Goal: Task Accomplishment & Management: Manage account settings

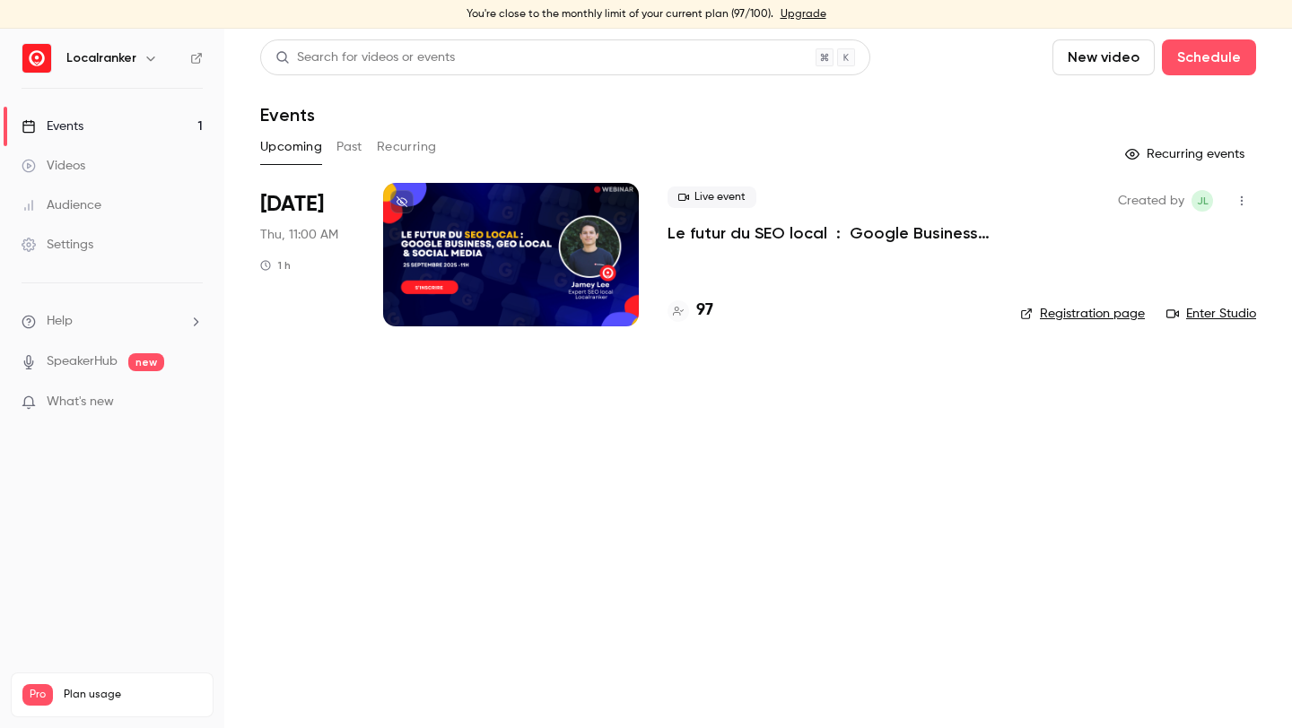
click at [103, 396] on span "What's new" at bounding box center [80, 402] width 67 height 19
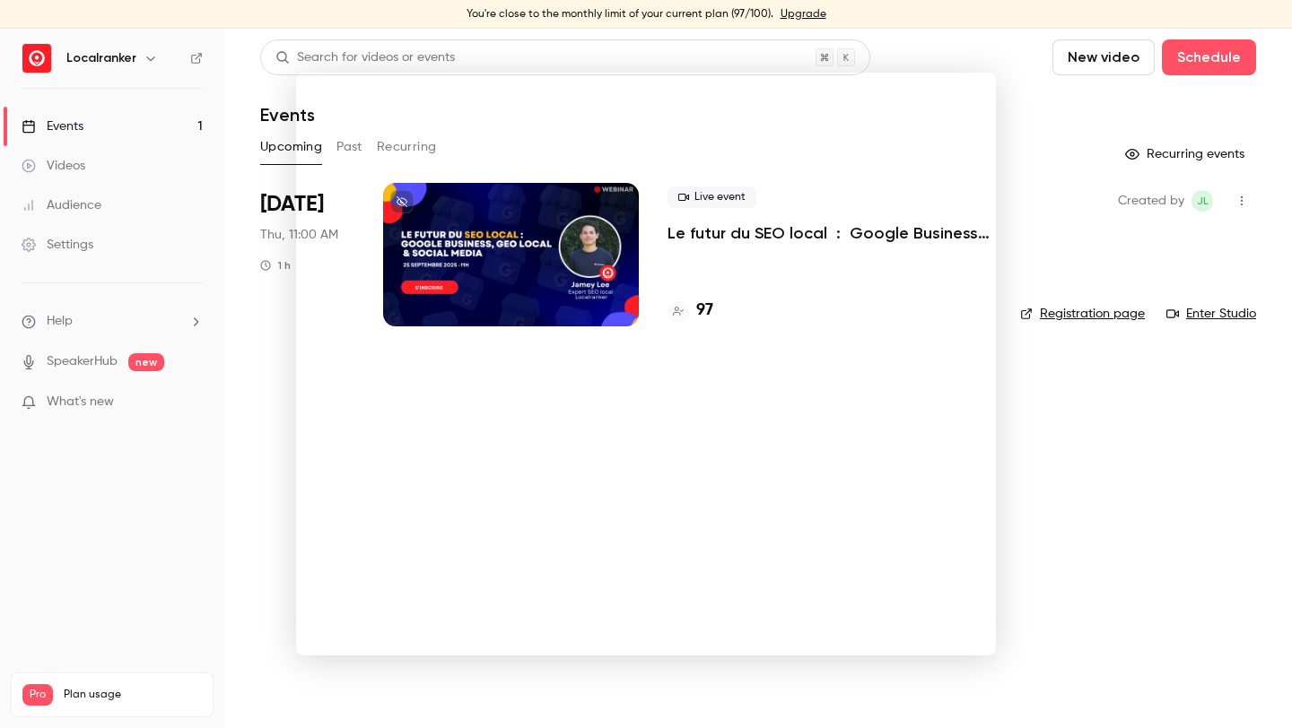
click at [1066, 137] on div at bounding box center [646, 364] width 1292 height 728
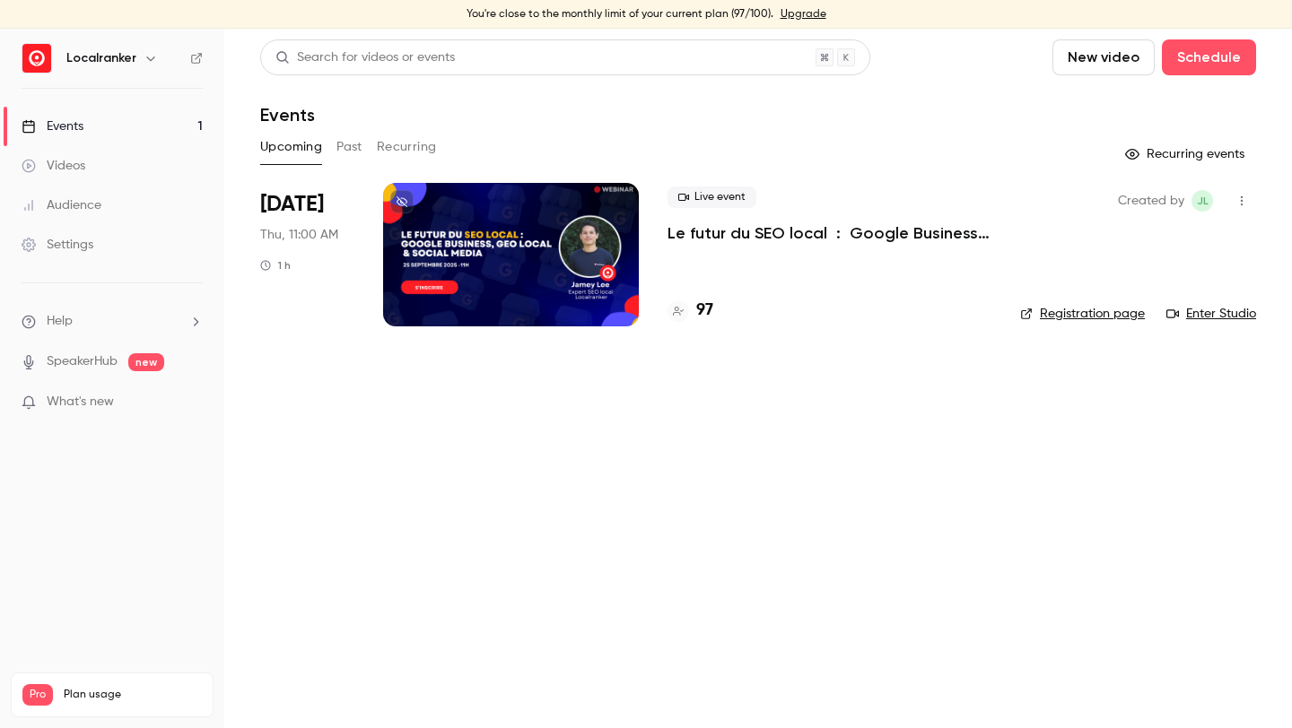
click at [694, 308] on div "97" at bounding box center [690, 311] width 46 height 24
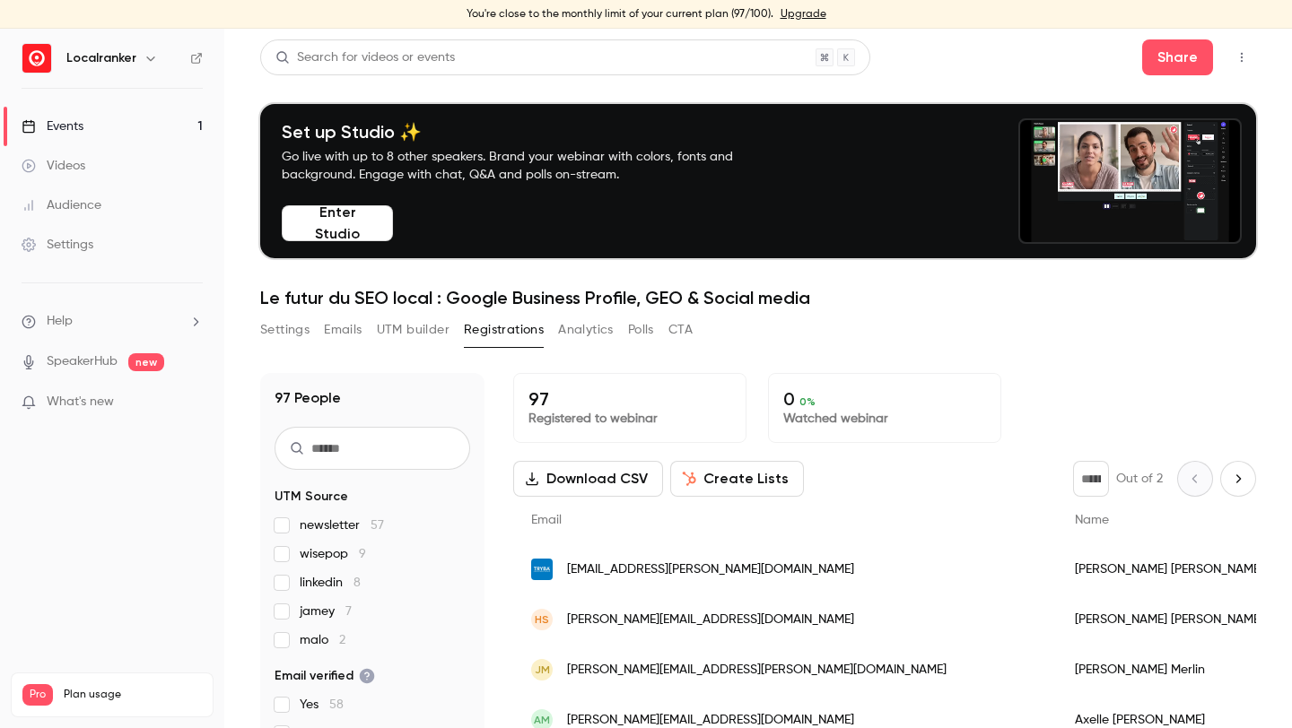
click at [1245, 46] on button "button" at bounding box center [1241, 57] width 29 height 29
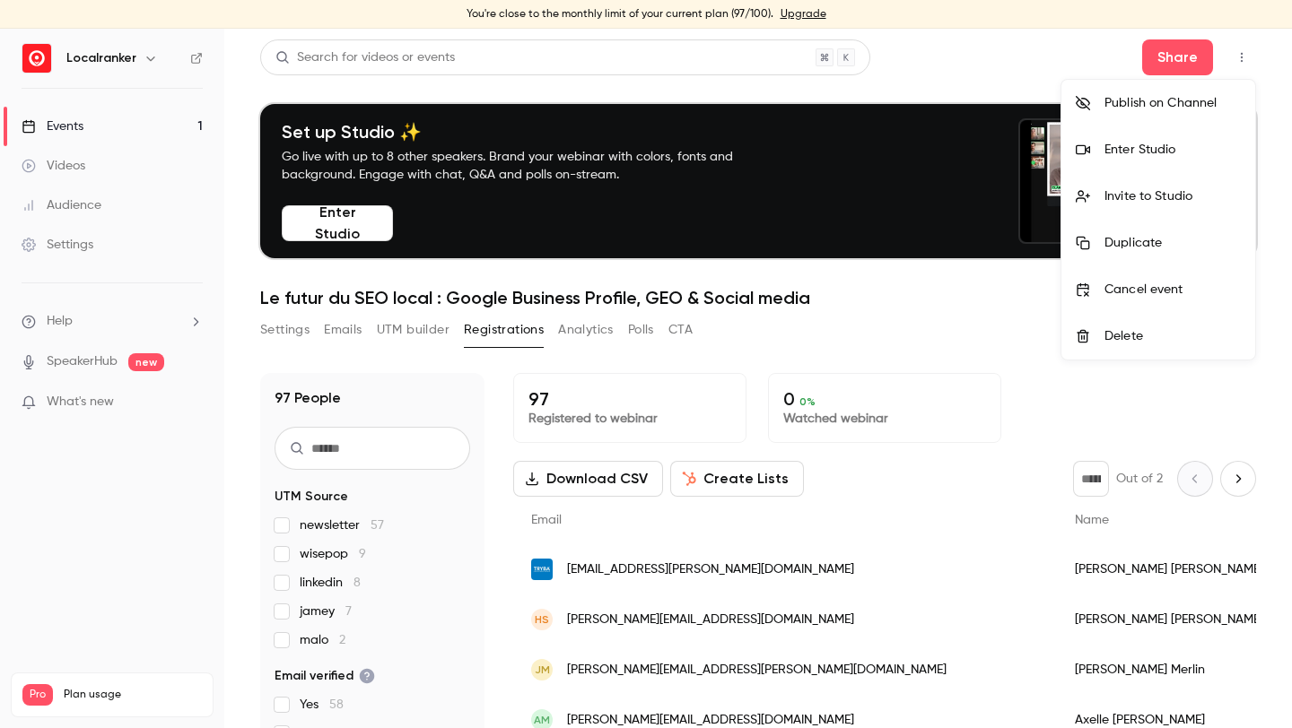
click at [919, 36] on div at bounding box center [646, 364] width 1292 height 728
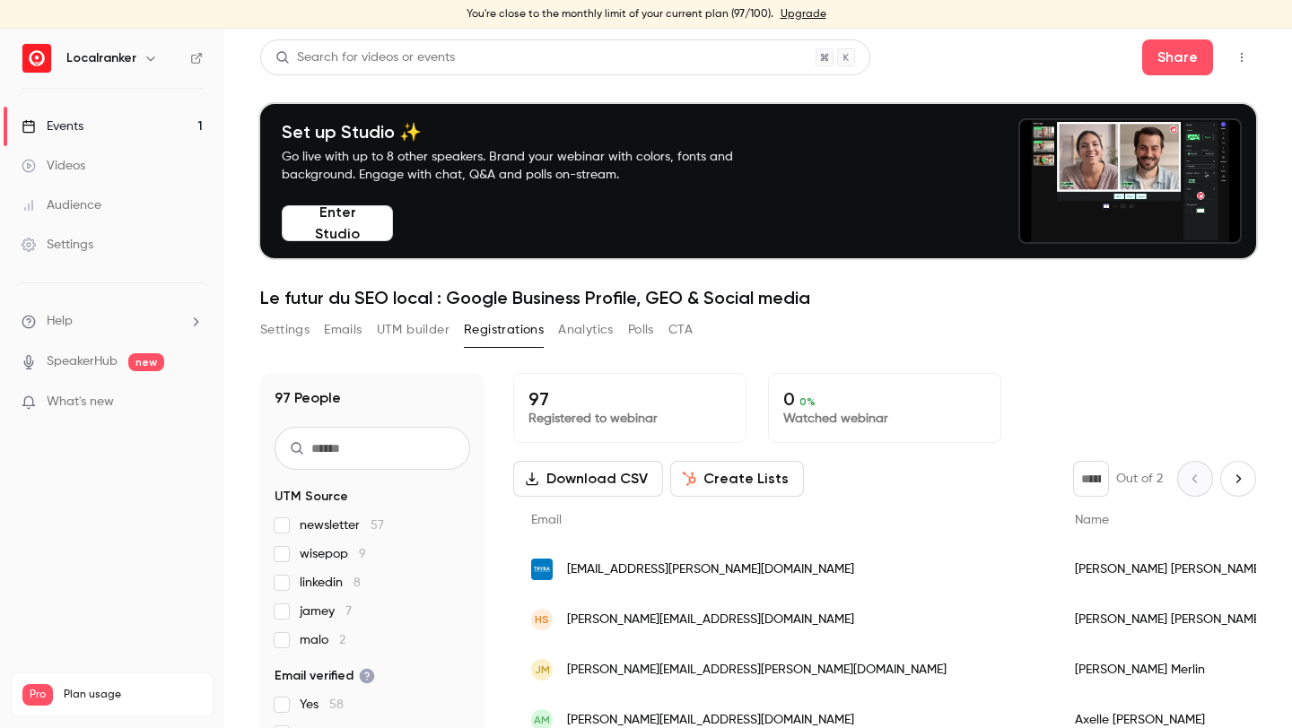
click at [948, 36] on main "Search for videos or events Share Set up Studio ✨ Go live with up to 8 other sp…" at bounding box center [757, 379] width 1067 height 700
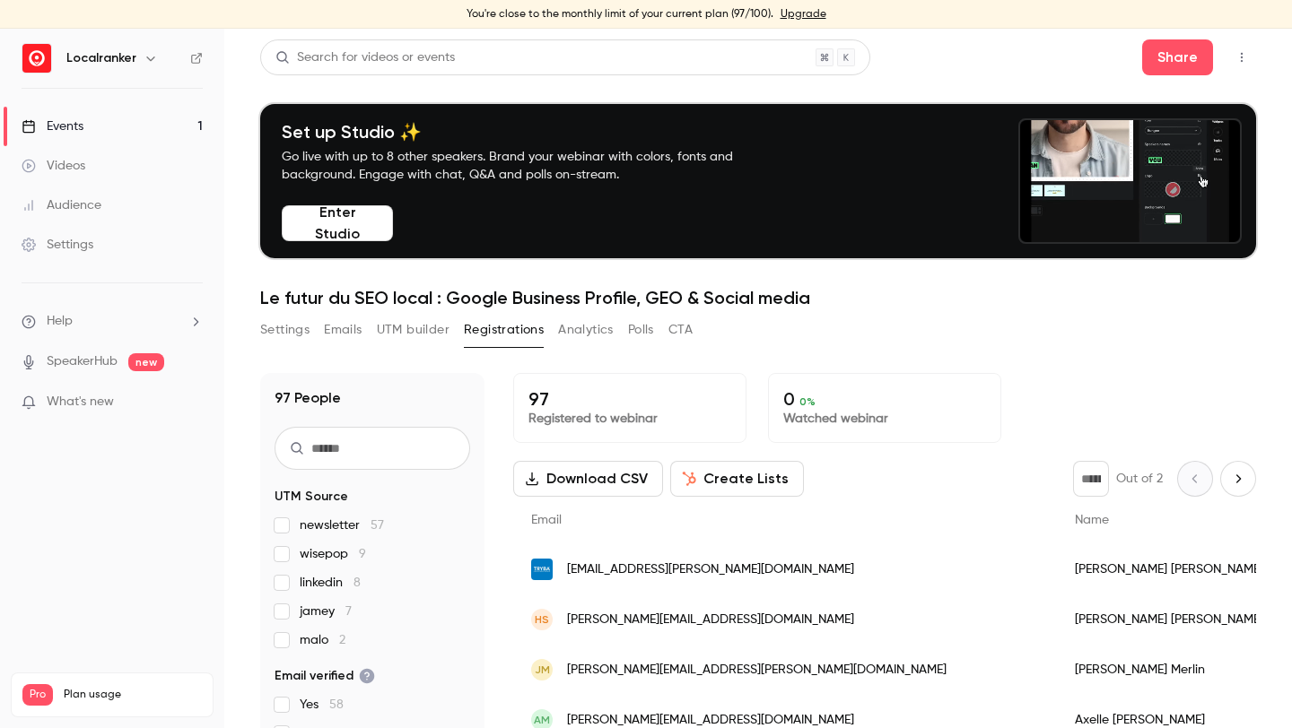
click at [151, 397] on p "What's new" at bounding box center [98, 402] width 152 height 19
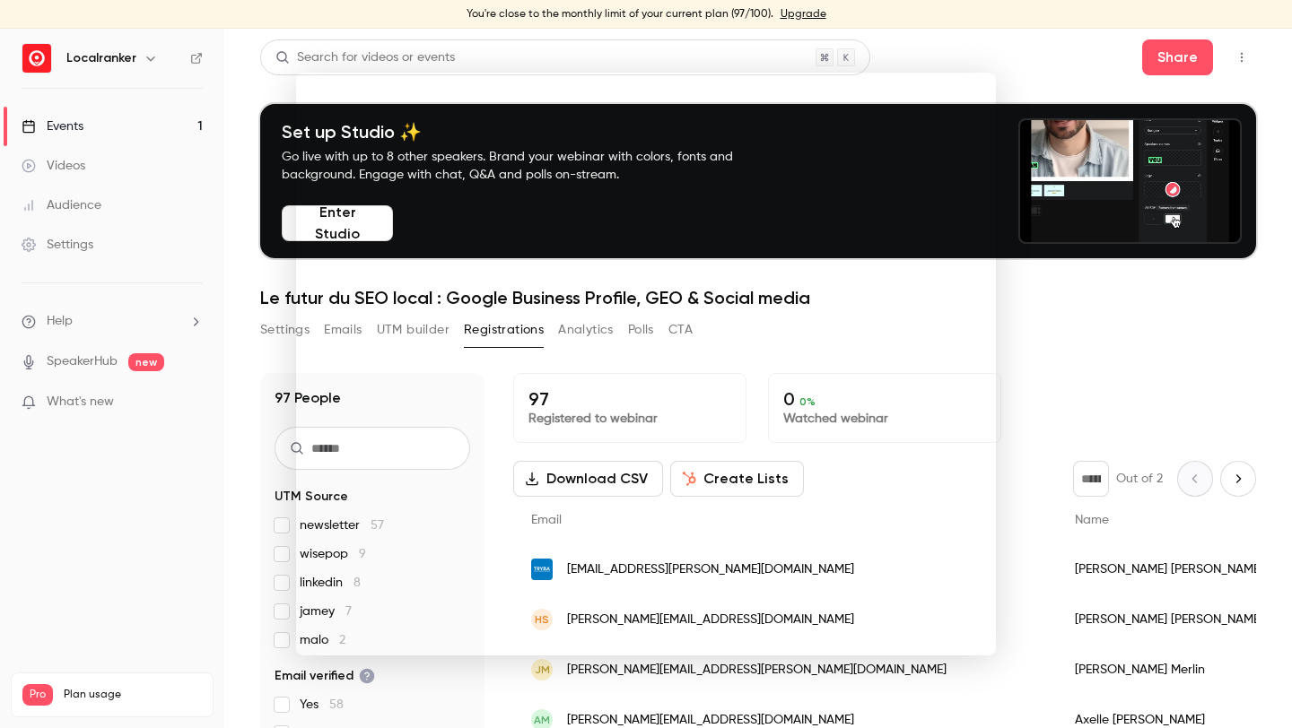
click at [1031, 249] on div at bounding box center [646, 364] width 1292 height 728
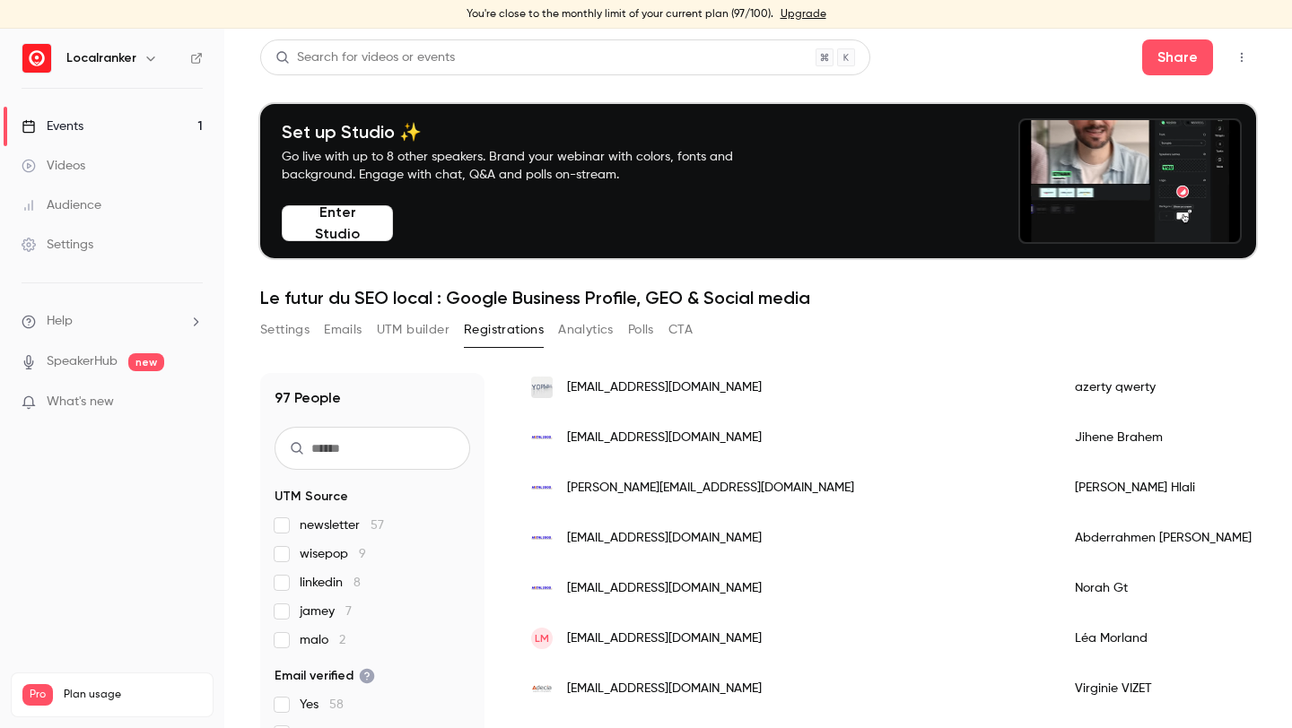
scroll to position [1240, 0]
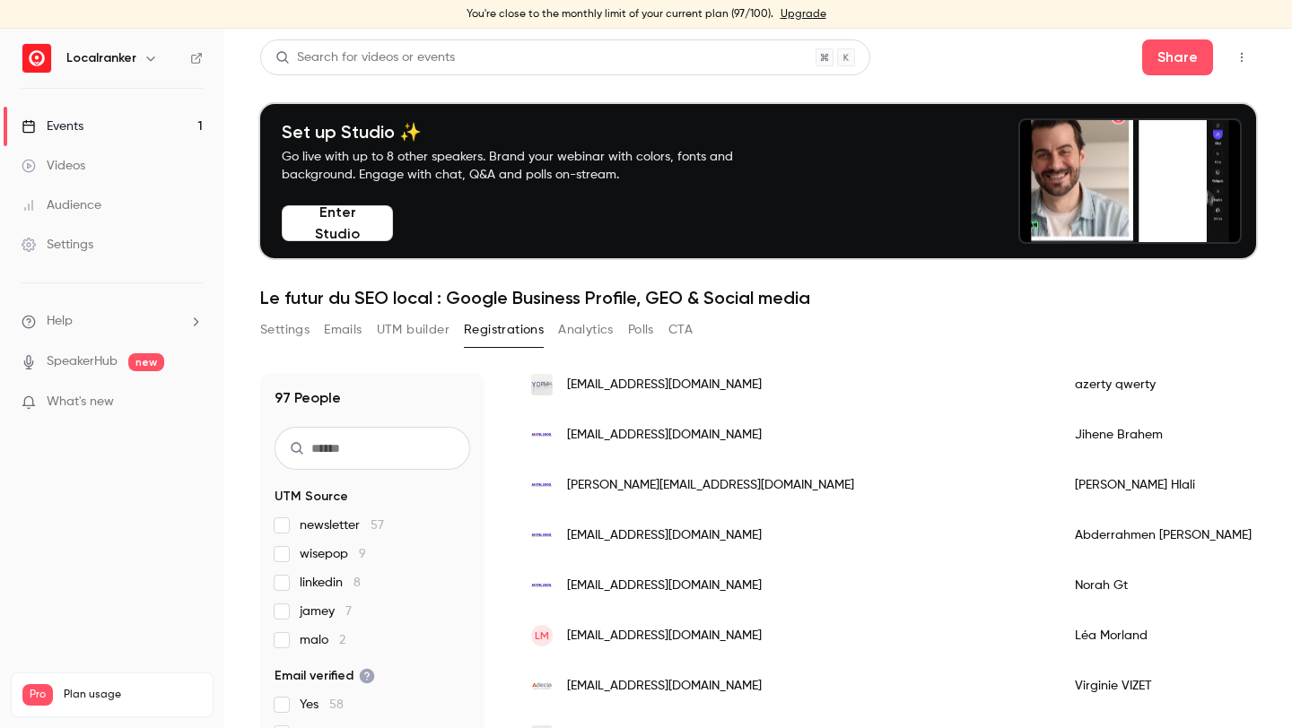
click at [328, 455] on input "text" at bounding box center [372, 448] width 196 height 43
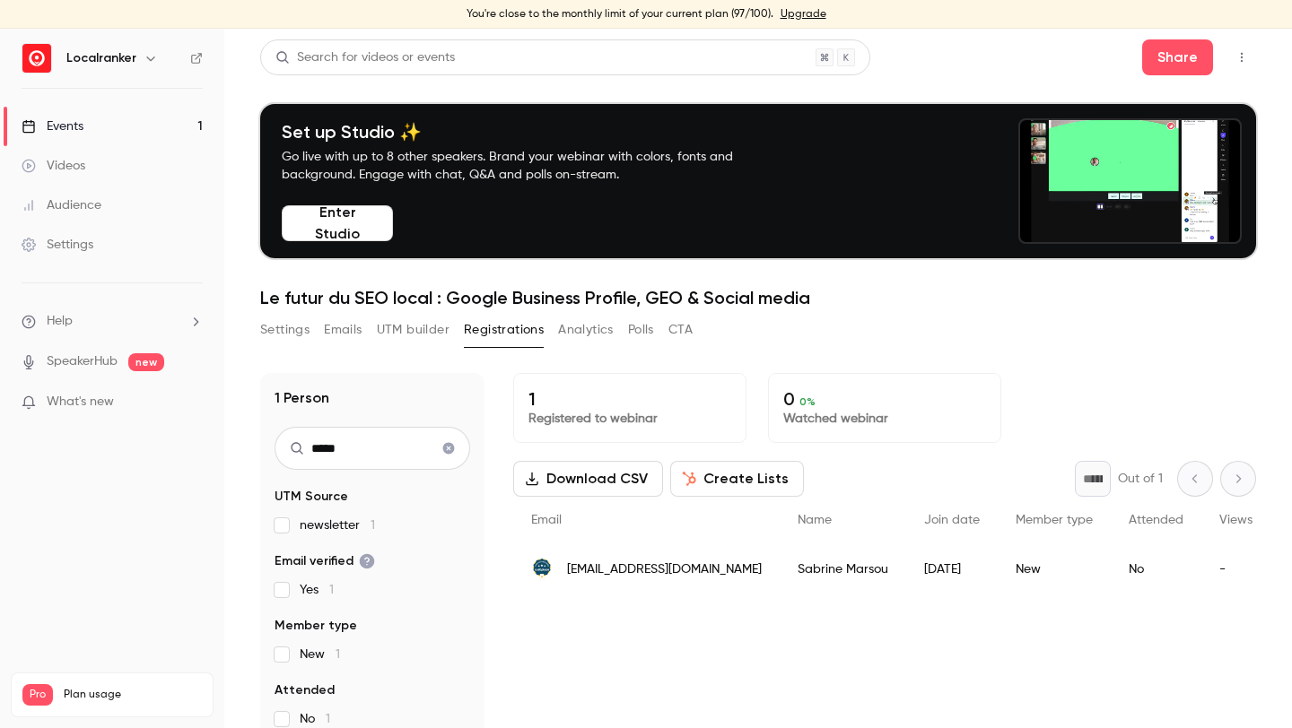
scroll to position [0, 0]
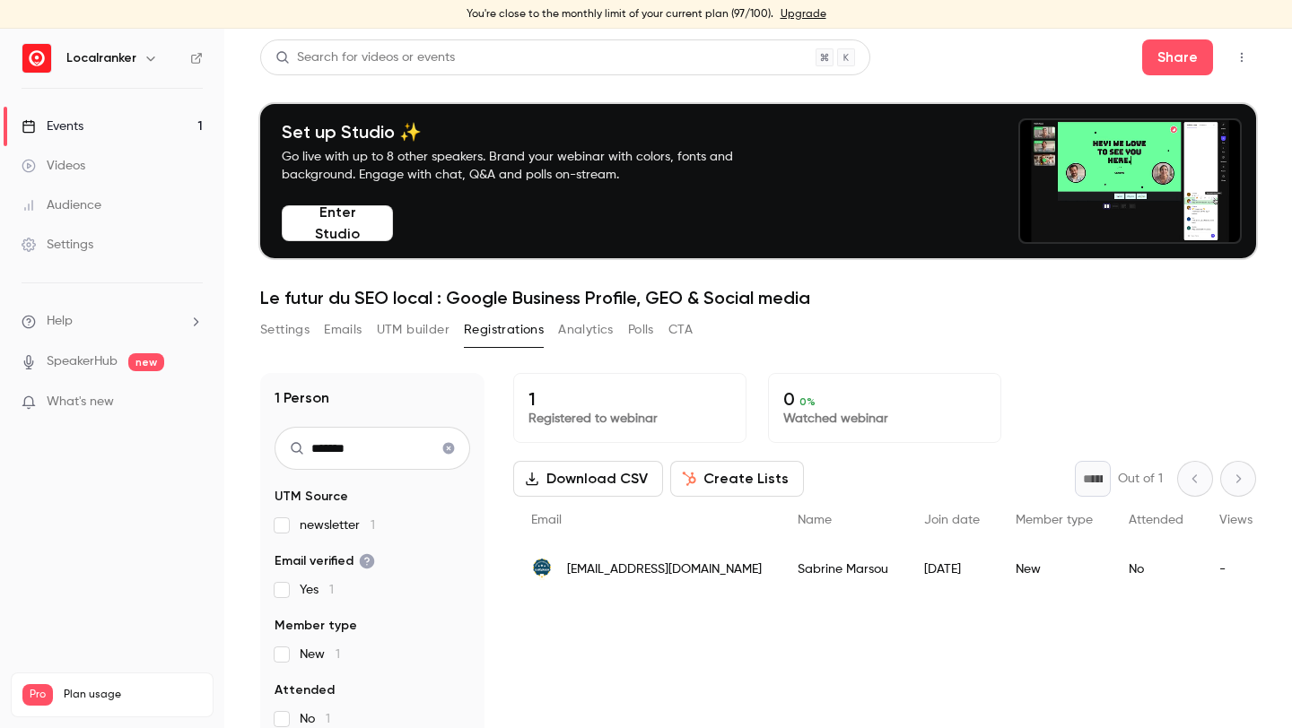
type input "*******"
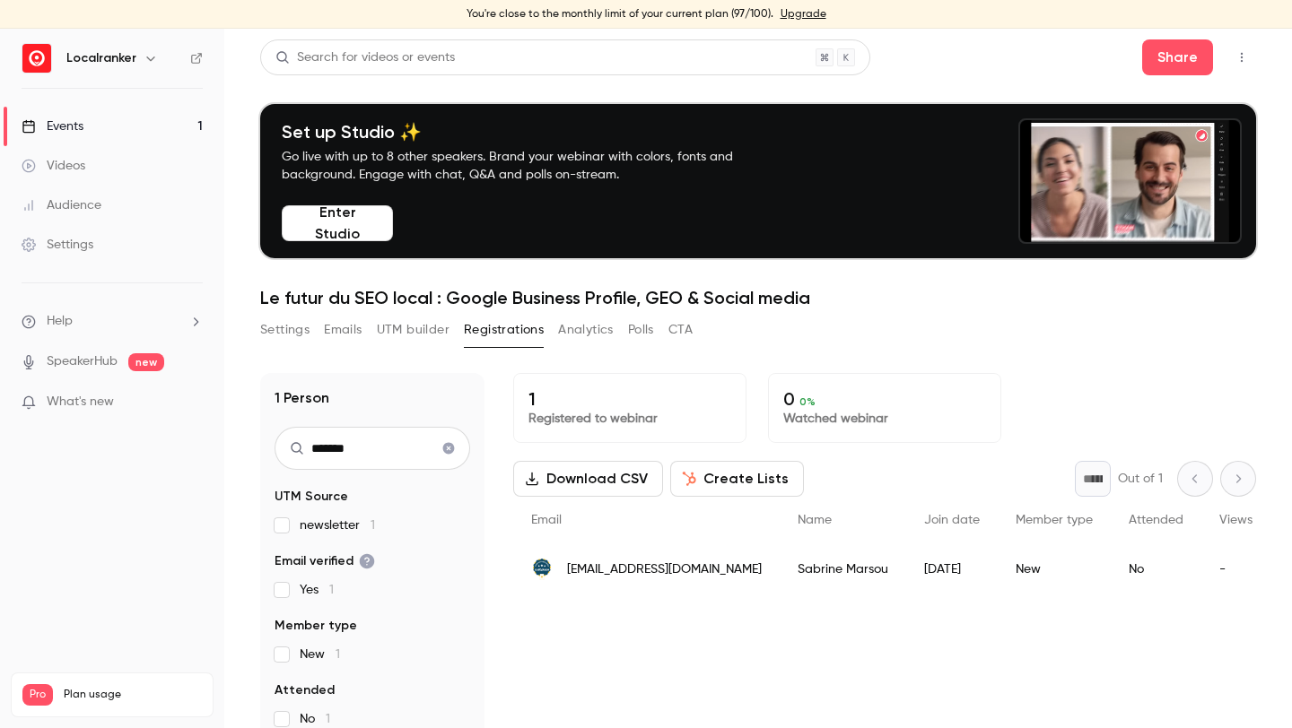
click at [1201, 570] on div "-" at bounding box center [1235, 569] width 69 height 50
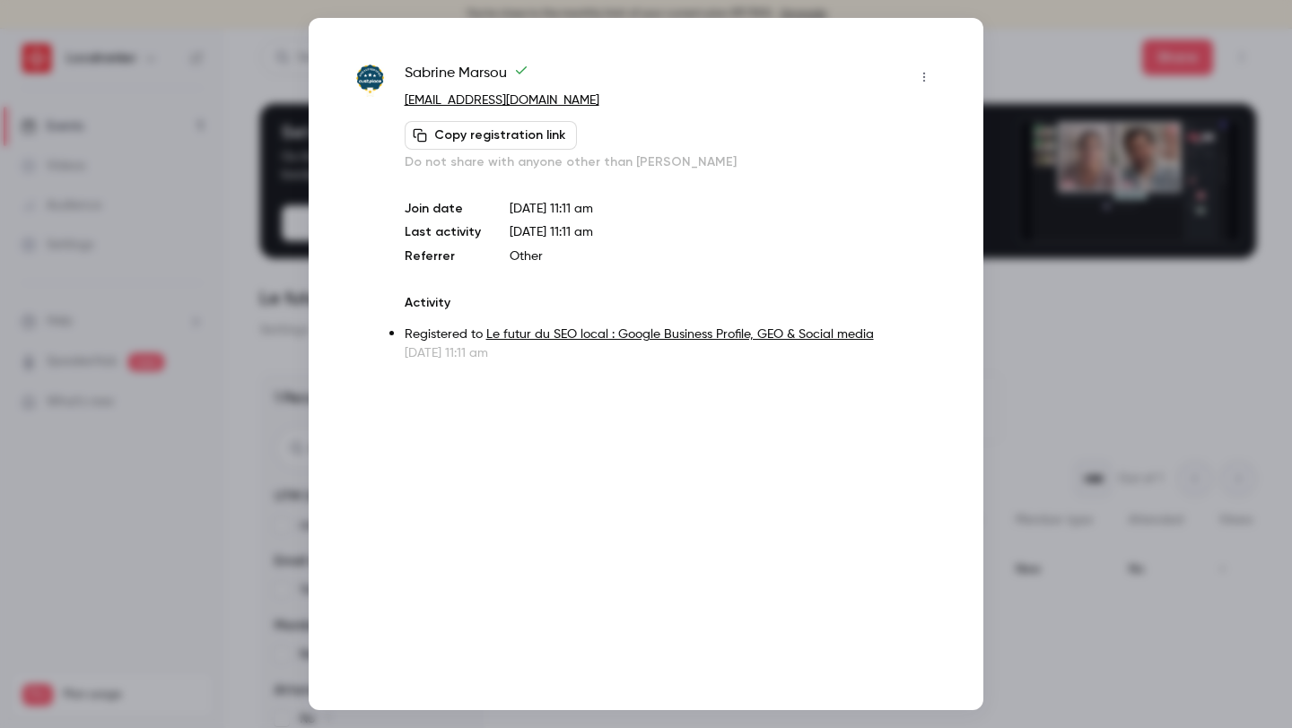
click at [923, 66] on button "button" at bounding box center [923, 77] width 29 height 29
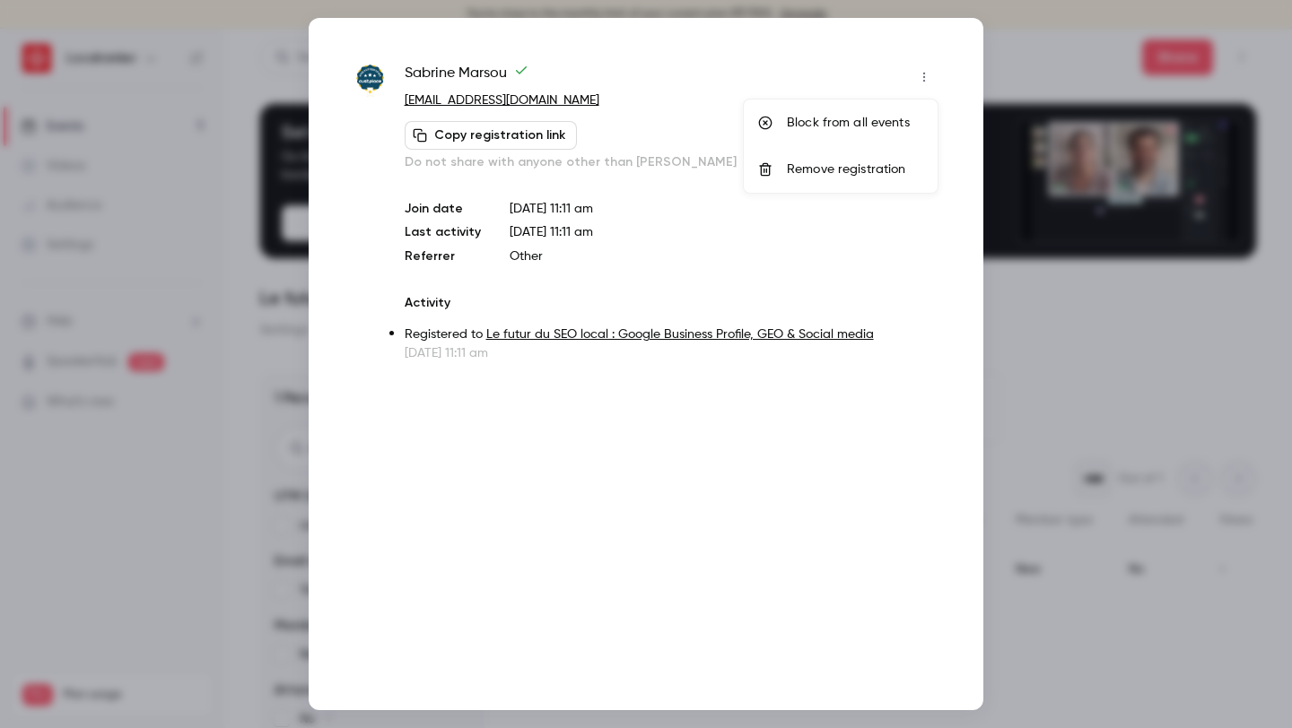
click at [874, 168] on div "Remove registration" at bounding box center [855, 170] width 136 height 18
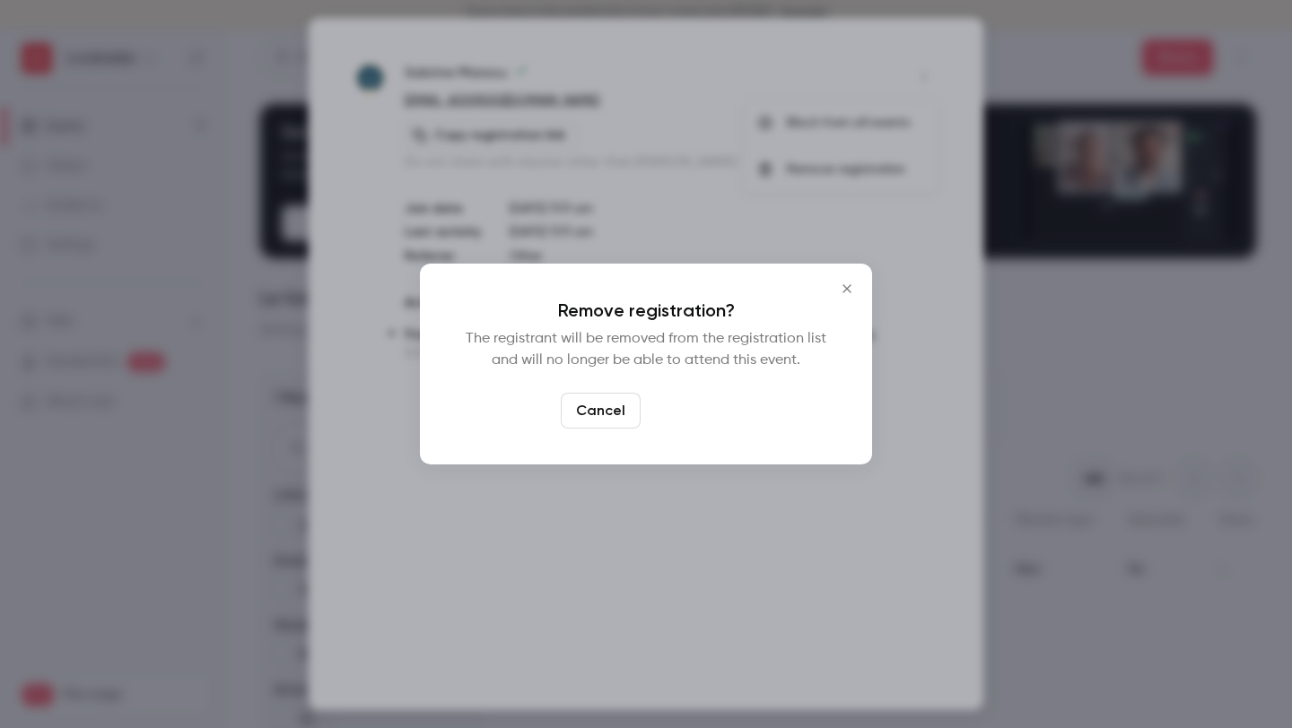
click at [692, 404] on button "Confirm" at bounding box center [690, 411] width 84 height 36
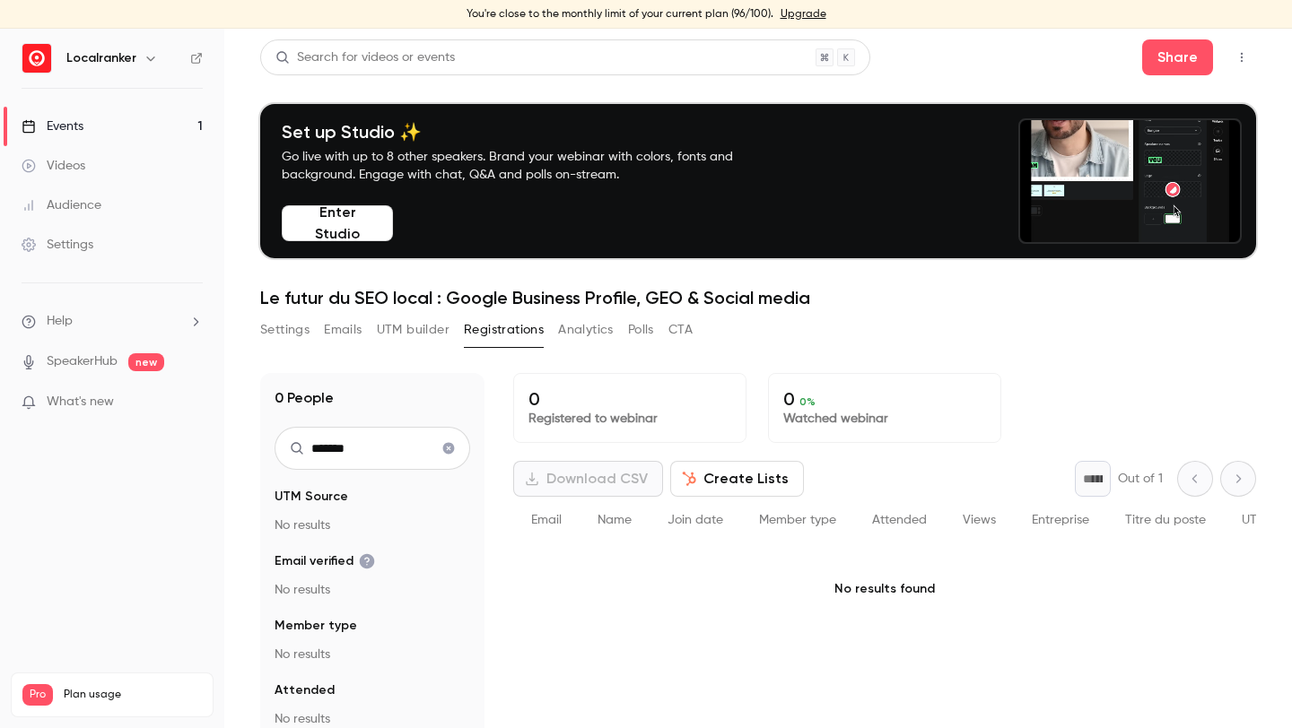
click at [300, 324] on button "Settings" at bounding box center [284, 330] width 49 height 29
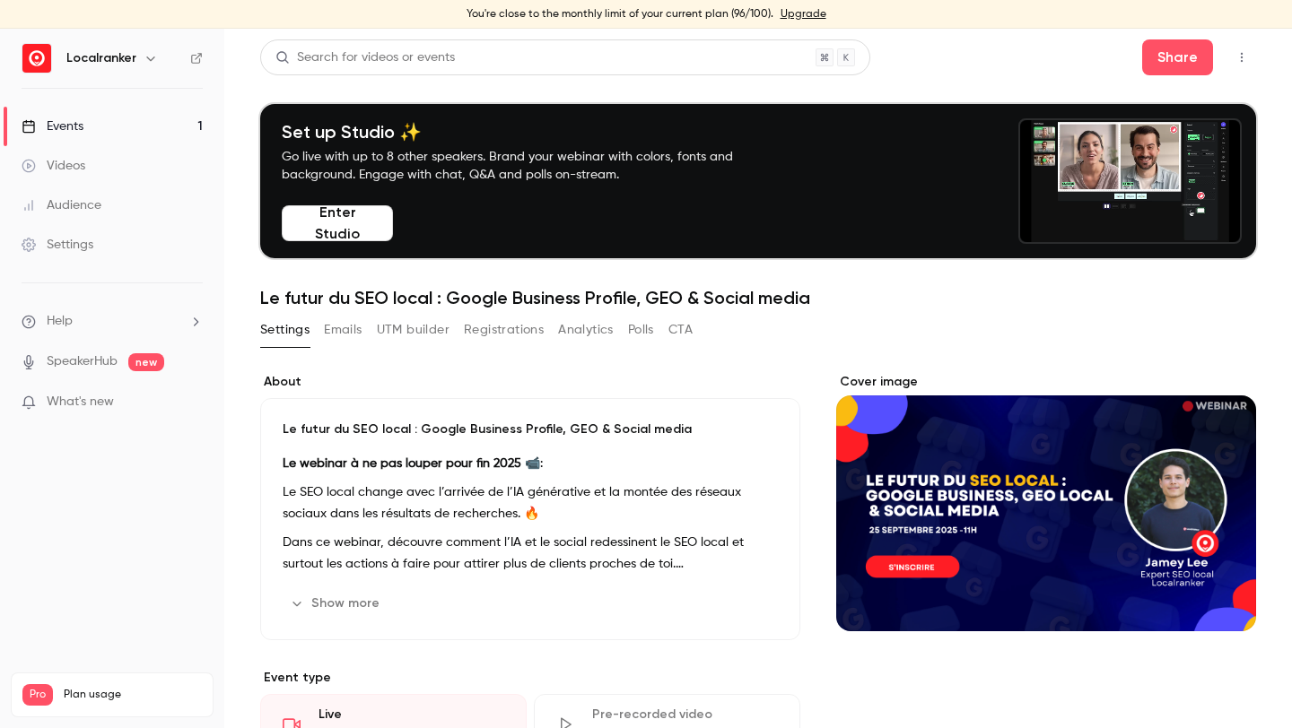
click at [145, 135] on link "Events 1" at bounding box center [112, 126] width 224 height 39
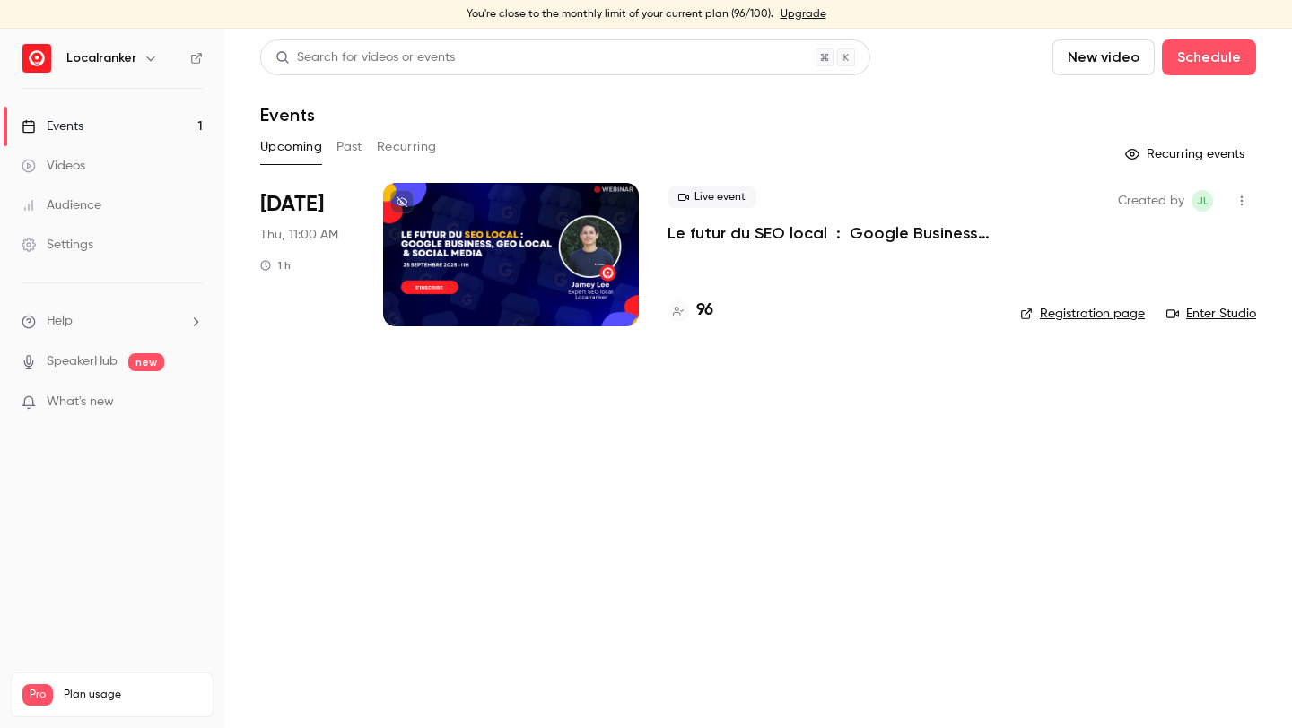
click at [712, 307] on h4 "96" at bounding box center [704, 311] width 17 height 24
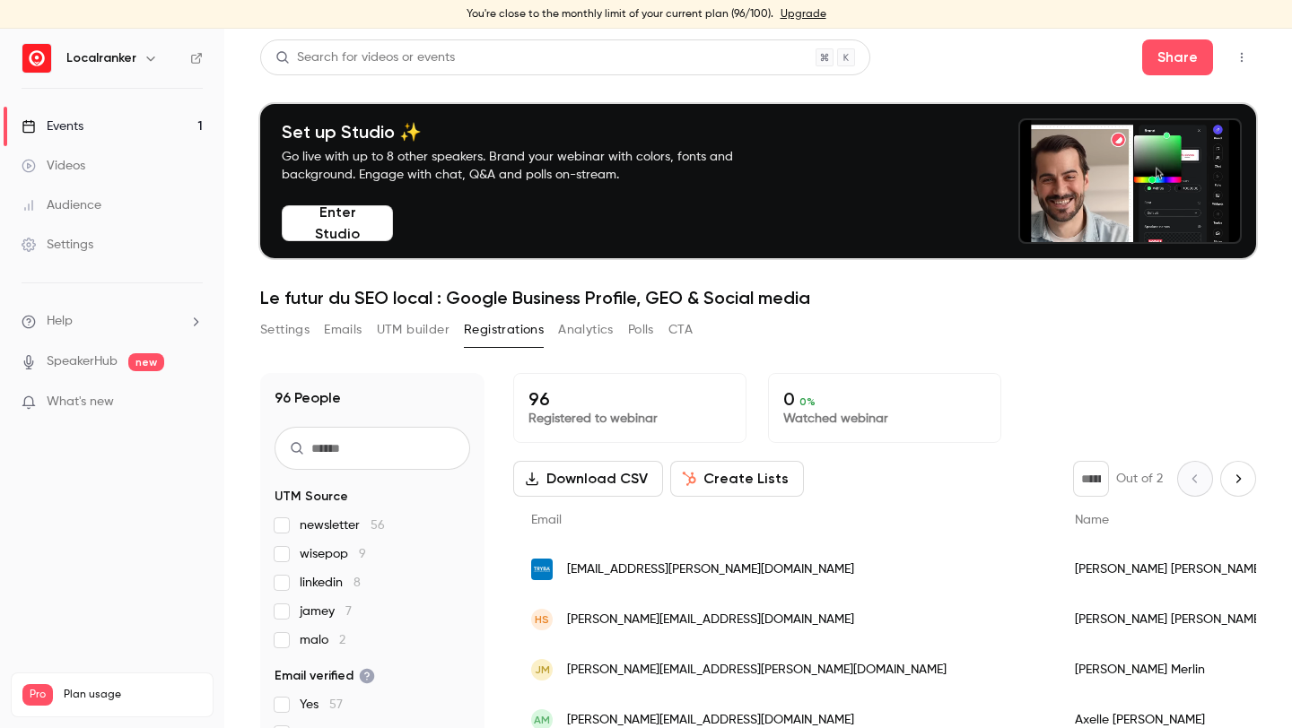
click at [160, 314] on li "Help" at bounding box center [112, 321] width 181 height 19
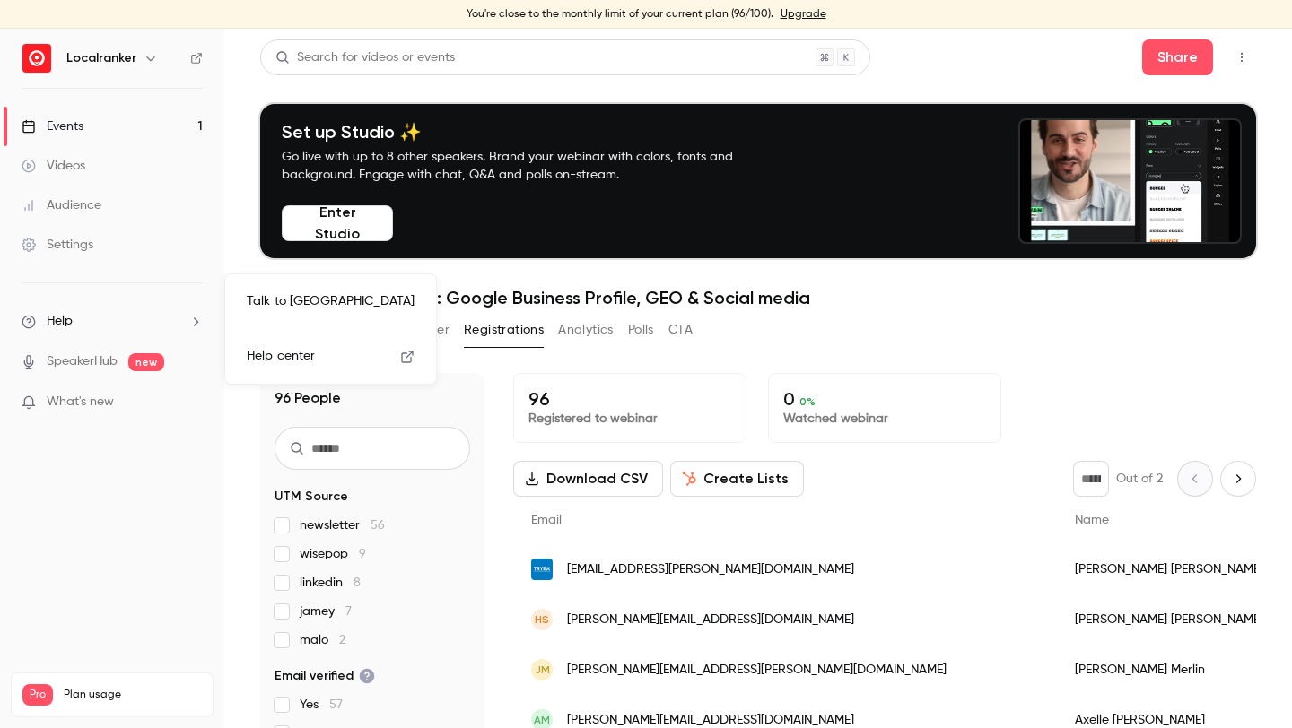
click at [285, 365] on span "Help center" at bounding box center [281, 356] width 68 height 19
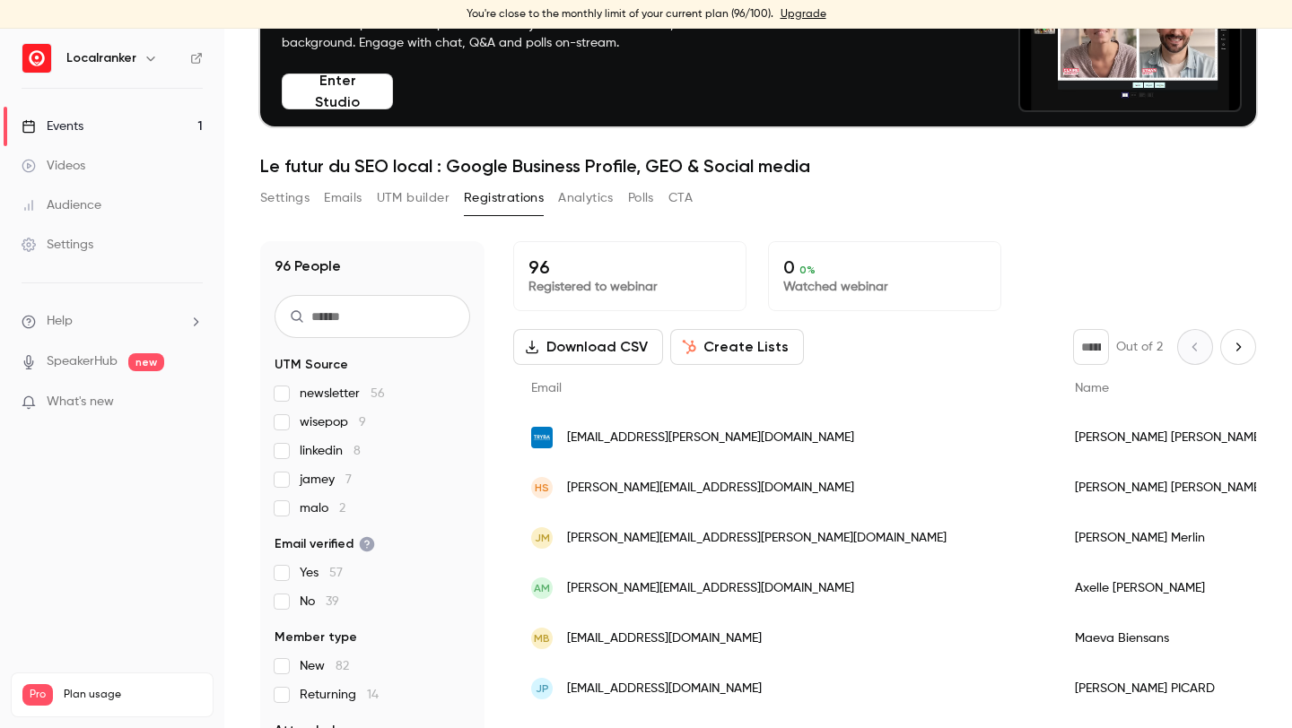
scroll to position [204, 0]
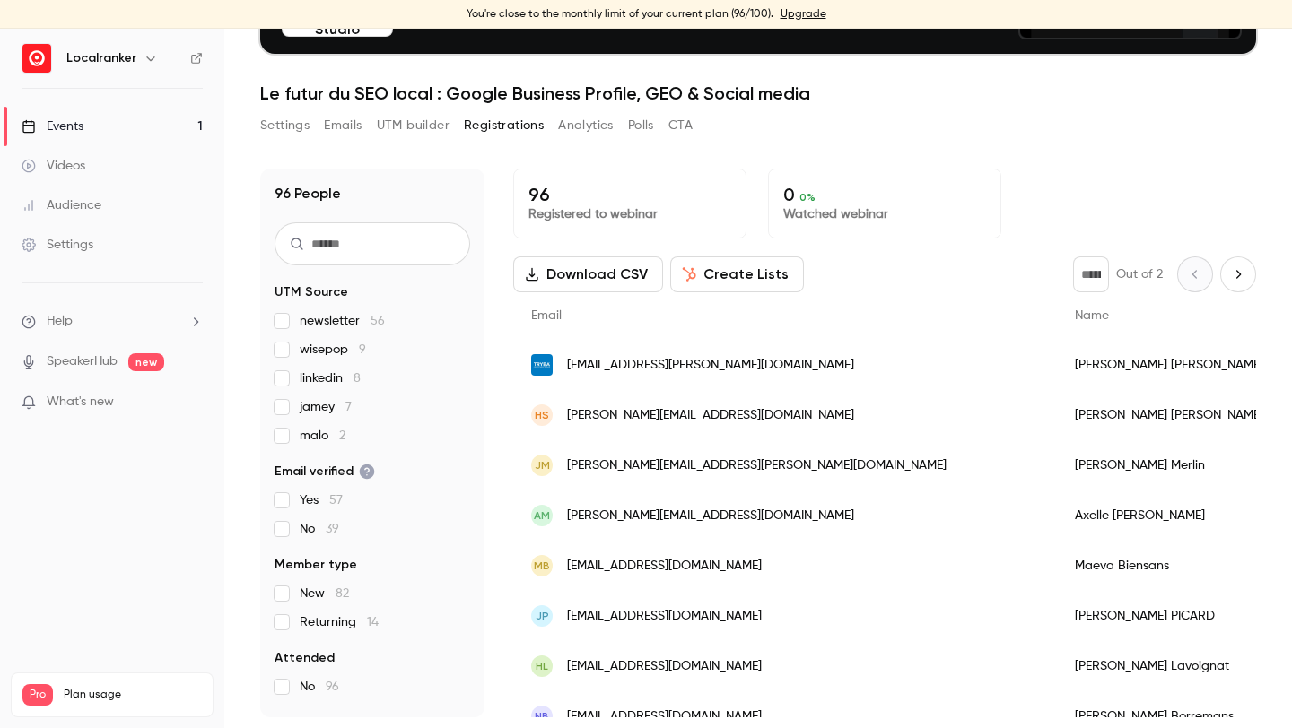
click at [399, 241] on input "text" at bounding box center [372, 243] width 196 height 43
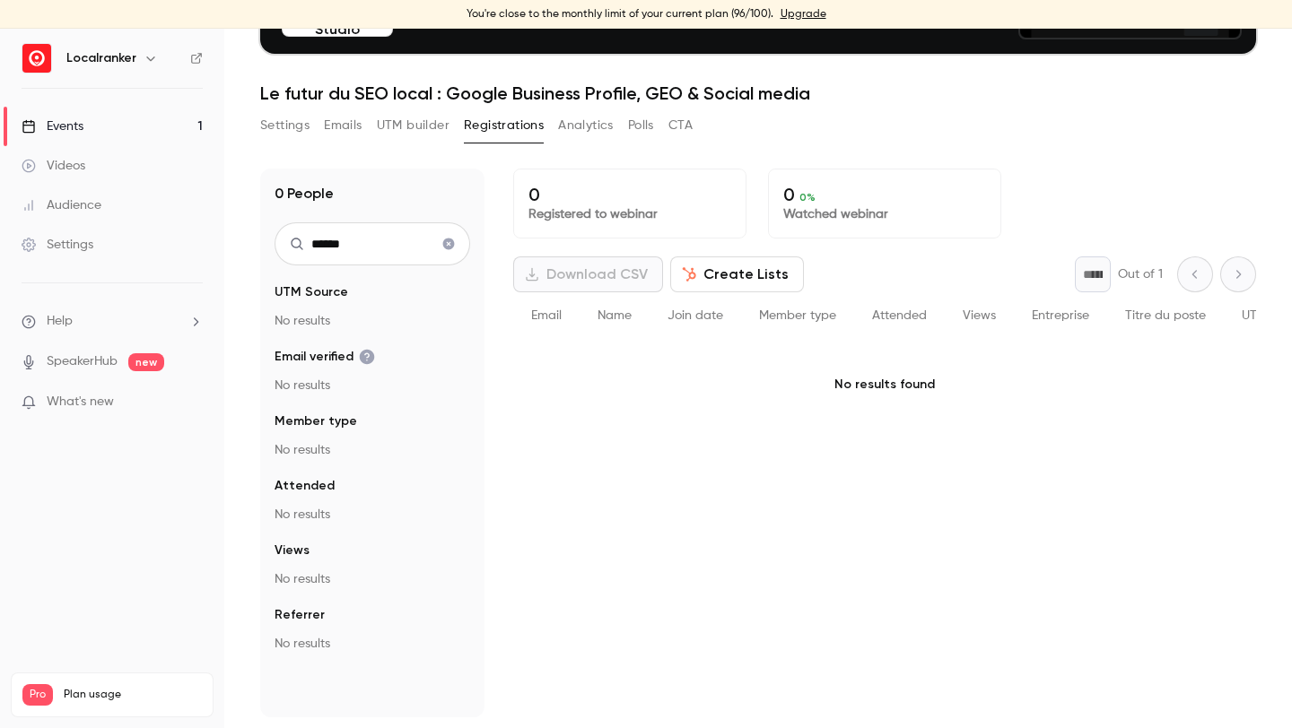
drag, startPoint x: 362, startPoint y: 251, endPoint x: 199, endPoint y: 227, distance: 165.0
click at [199, 227] on div "Localranker Events 1 Videos Audience Settings Help SpeakerHub new What's new Pr…" at bounding box center [646, 379] width 1292 height 700
drag, startPoint x: 356, startPoint y: 253, endPoint x: 309, endPoint y: 253, distance: 46.6
click at [309, 253] on input "*******" at bounding box center [372, 243] width 196 height 43
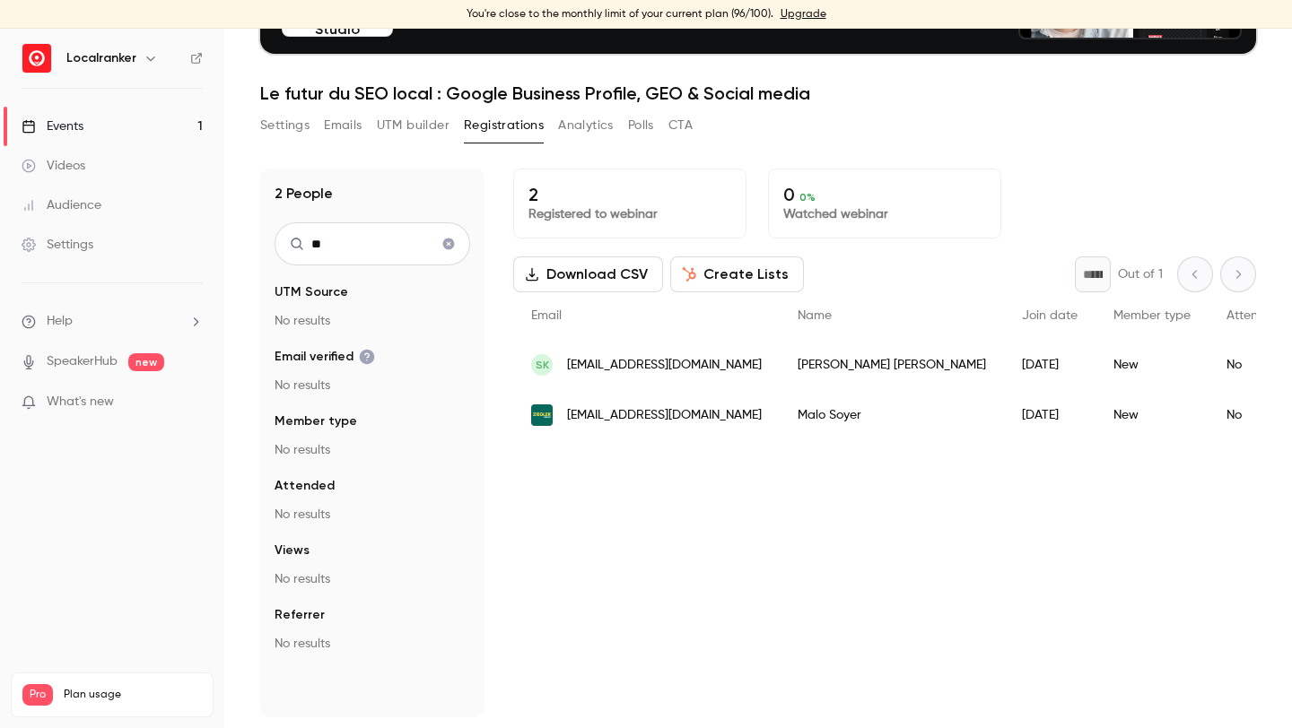
type input "*"
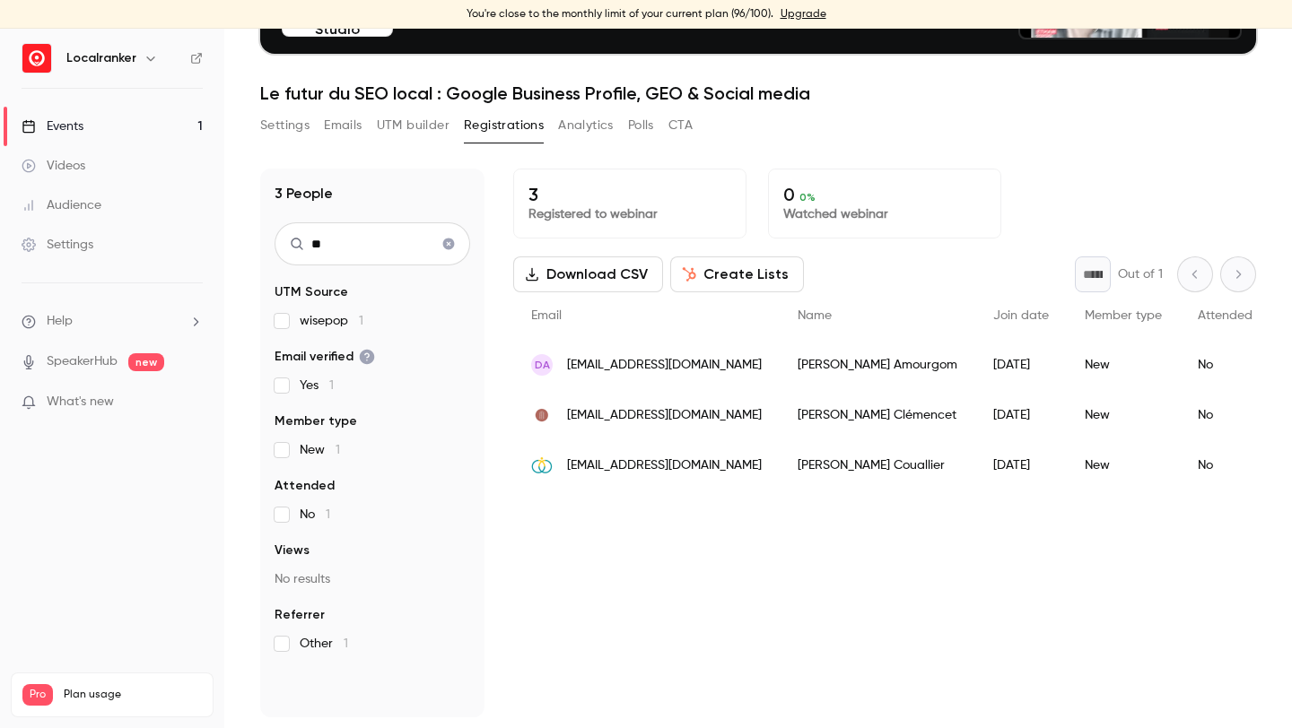
type input "*"
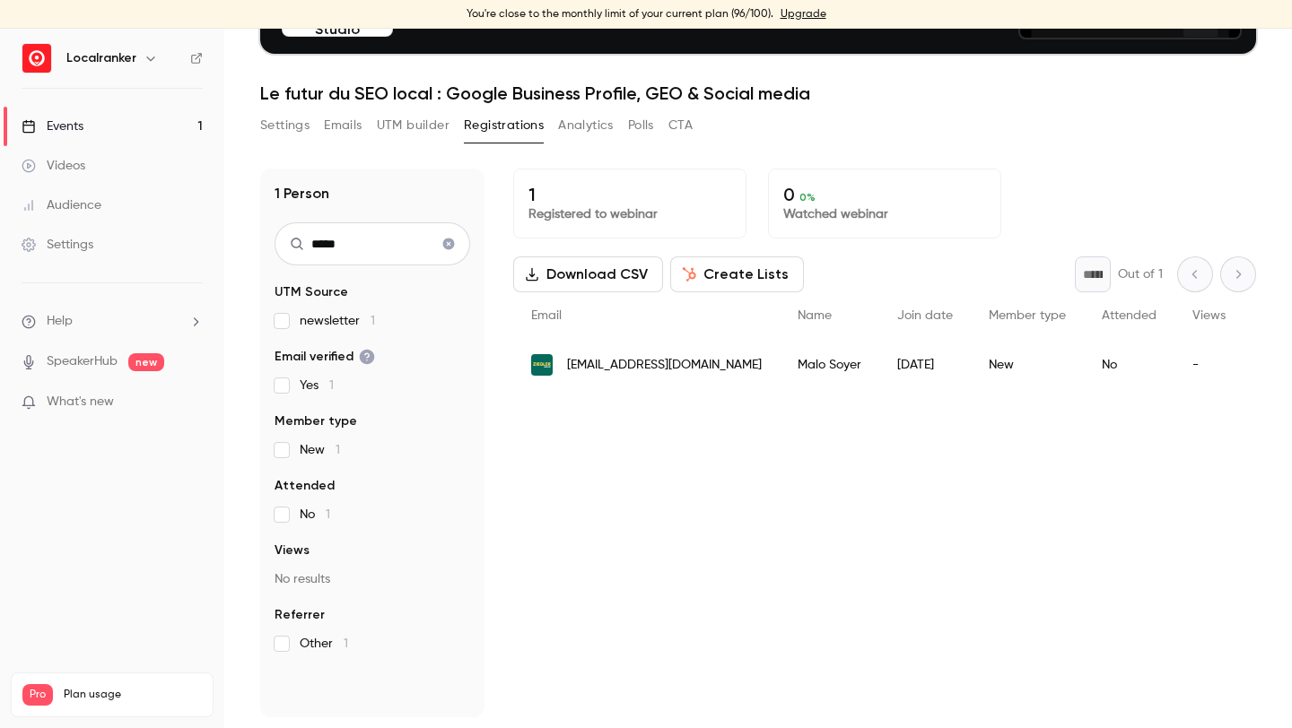
type input "*****"
click at [457, 244] on button "Clear search" at bounding box center [448, 244] width 29 height 29
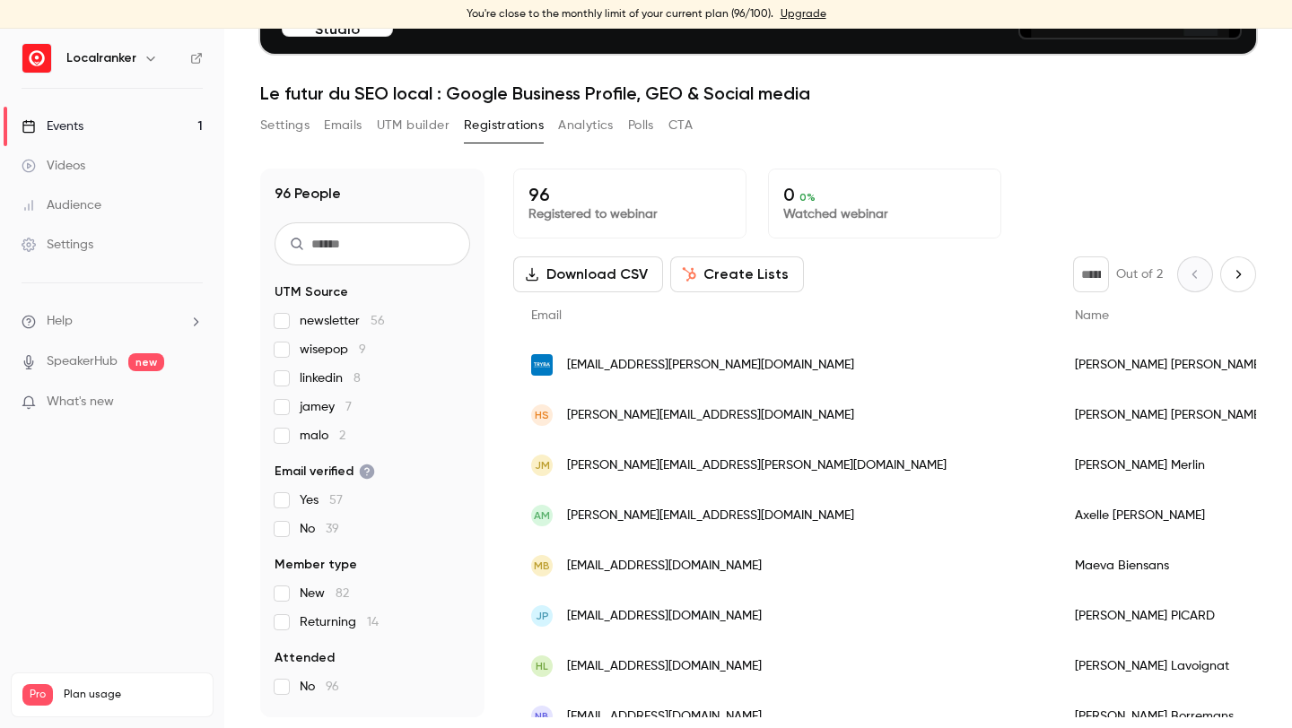
click at [437, 242] on input "text" at bounding box center [372, 243] width 196 height 43
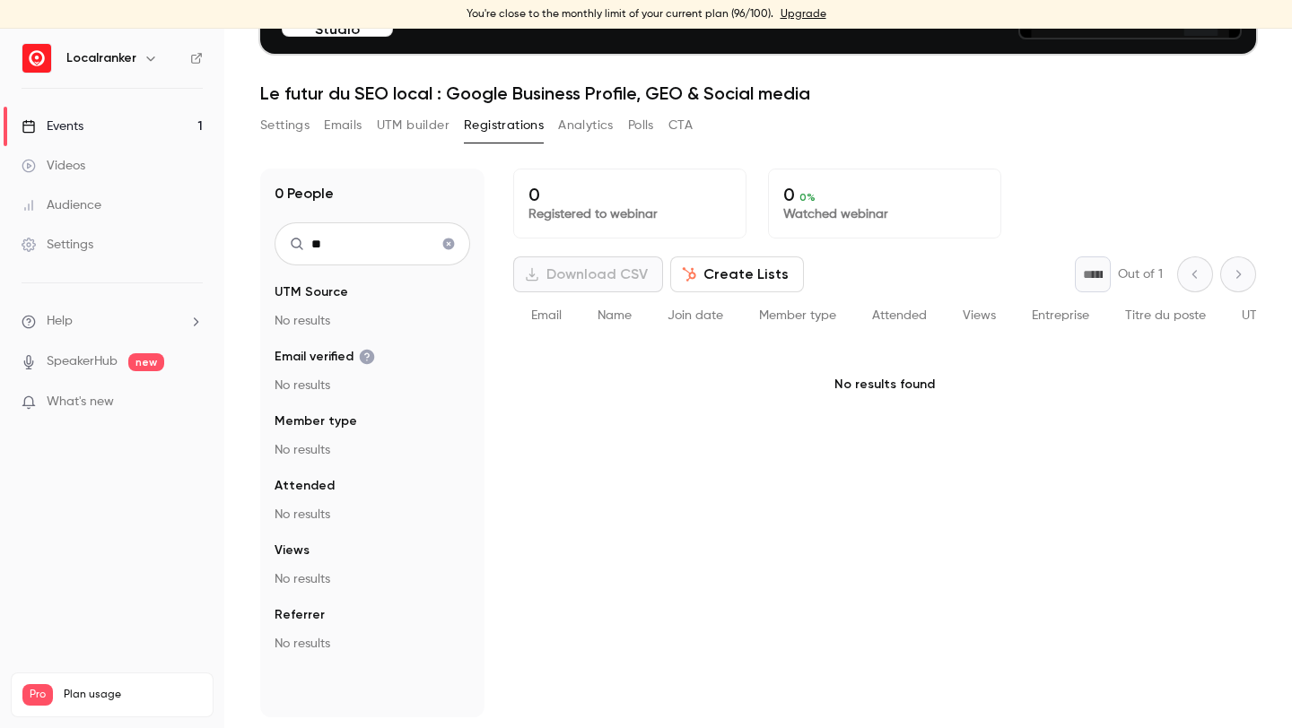
type input "*"
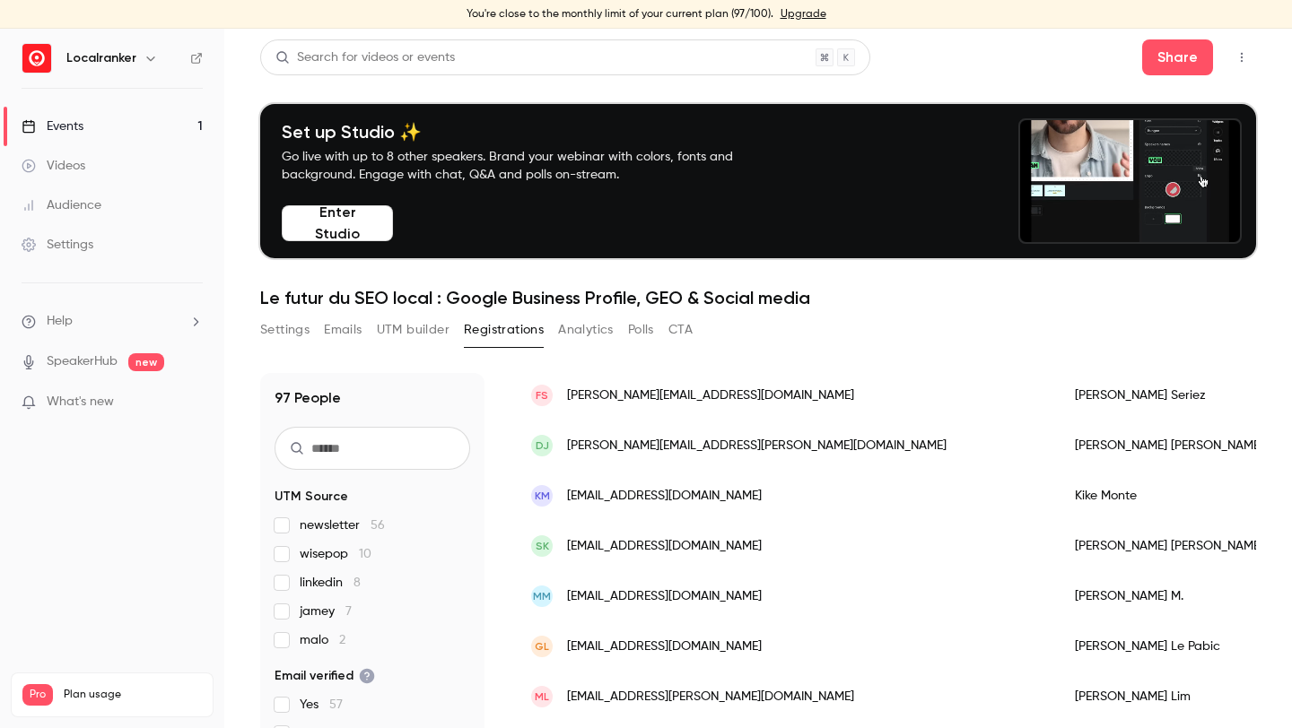
scroll to position [2115, 0]
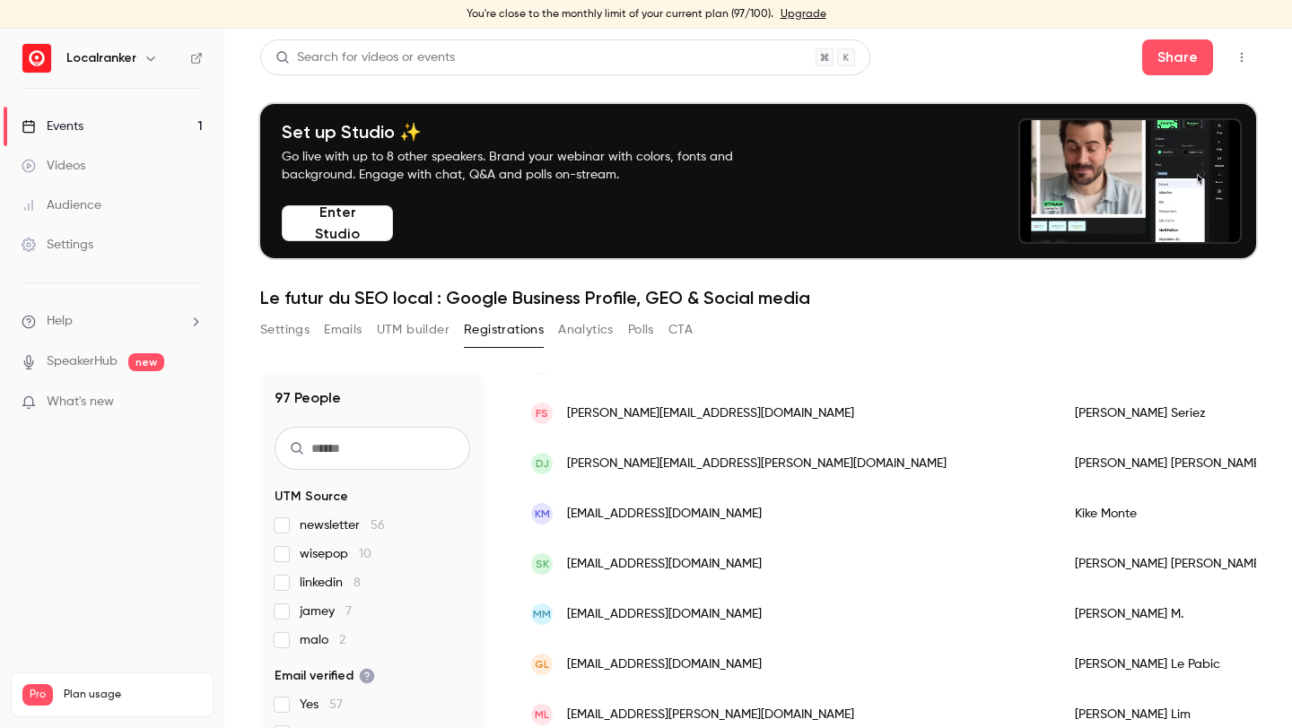
click at [110, 124] on link "Events 1" at bounding box center [112, 126] width 224 height 39
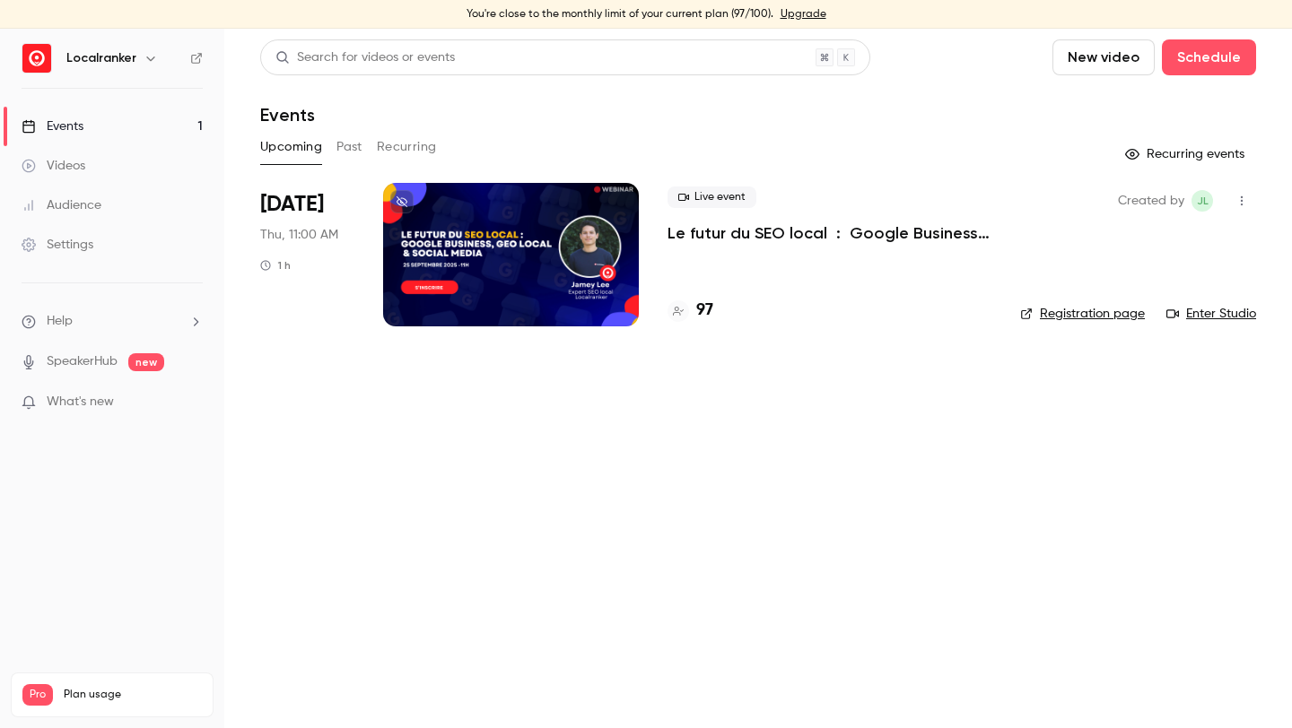
click at [700, 306] on h4 "97" at bounding box center [704, 311] width 17 height 24
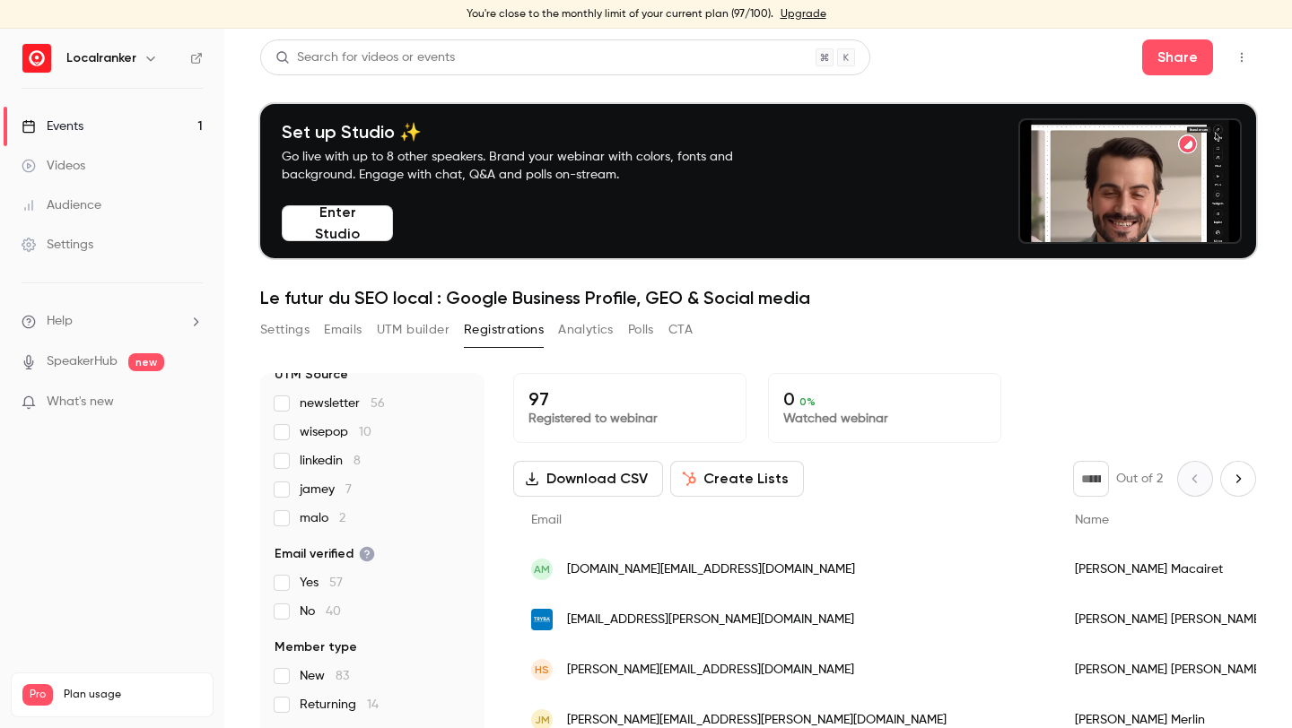
scroll to position [112, 0]
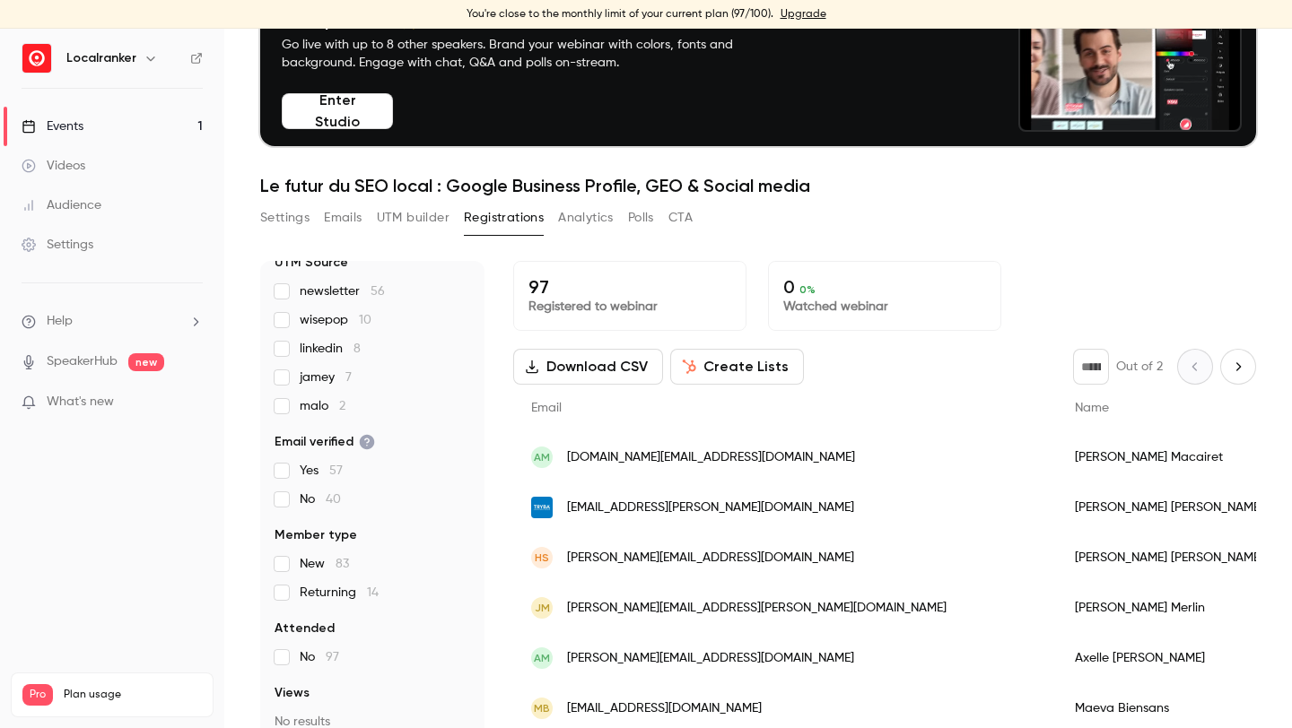
click at [350, 348] on span "linkedin 8" at bounding box center [330, 349] width 61 height 18
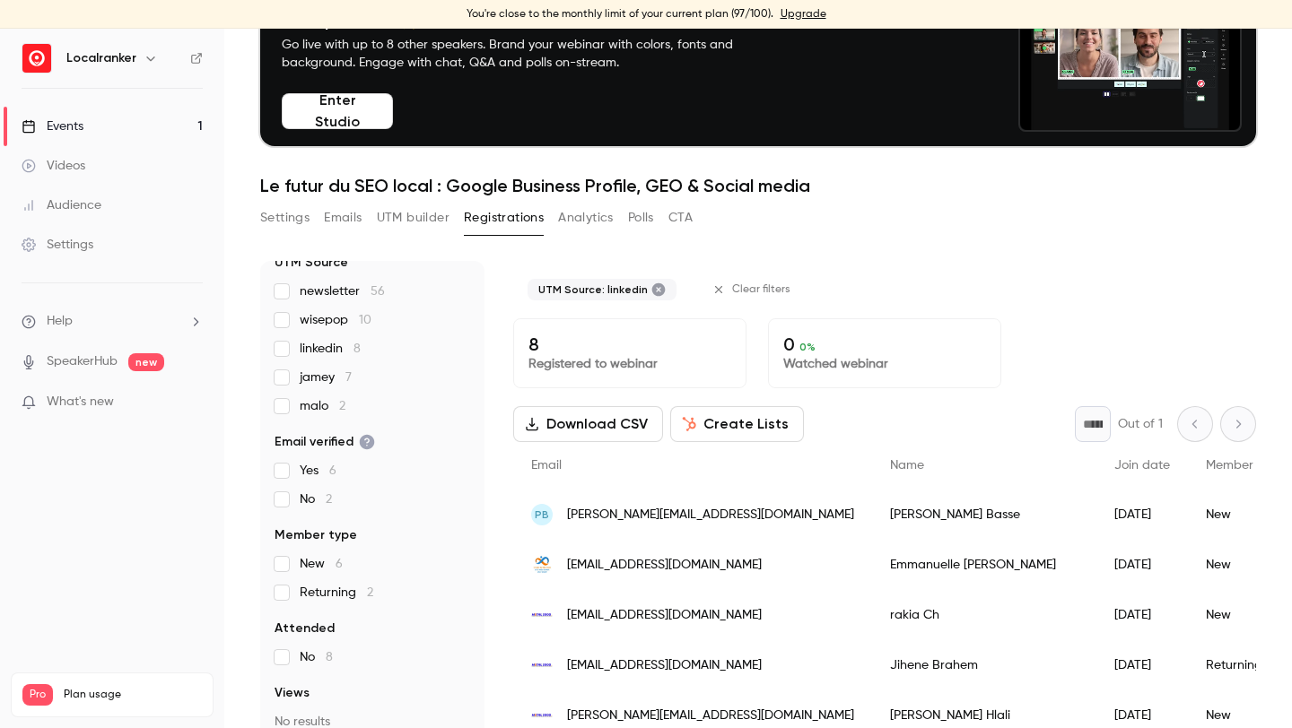
click at [351, 348] on span "linkedin 8" at bounding box center [330, 349] width 61 height 18
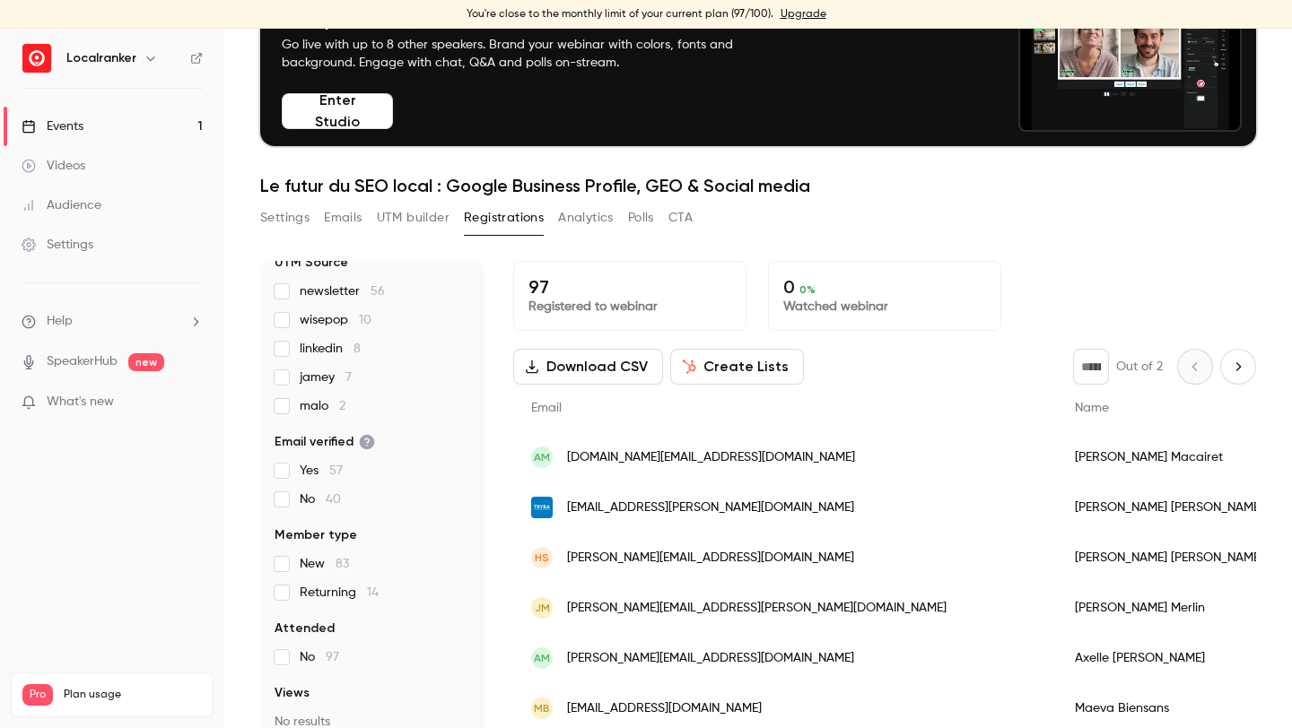
click at [335, 402] on span "malo 2" at bounding box center [323, 406] width 46 height 18
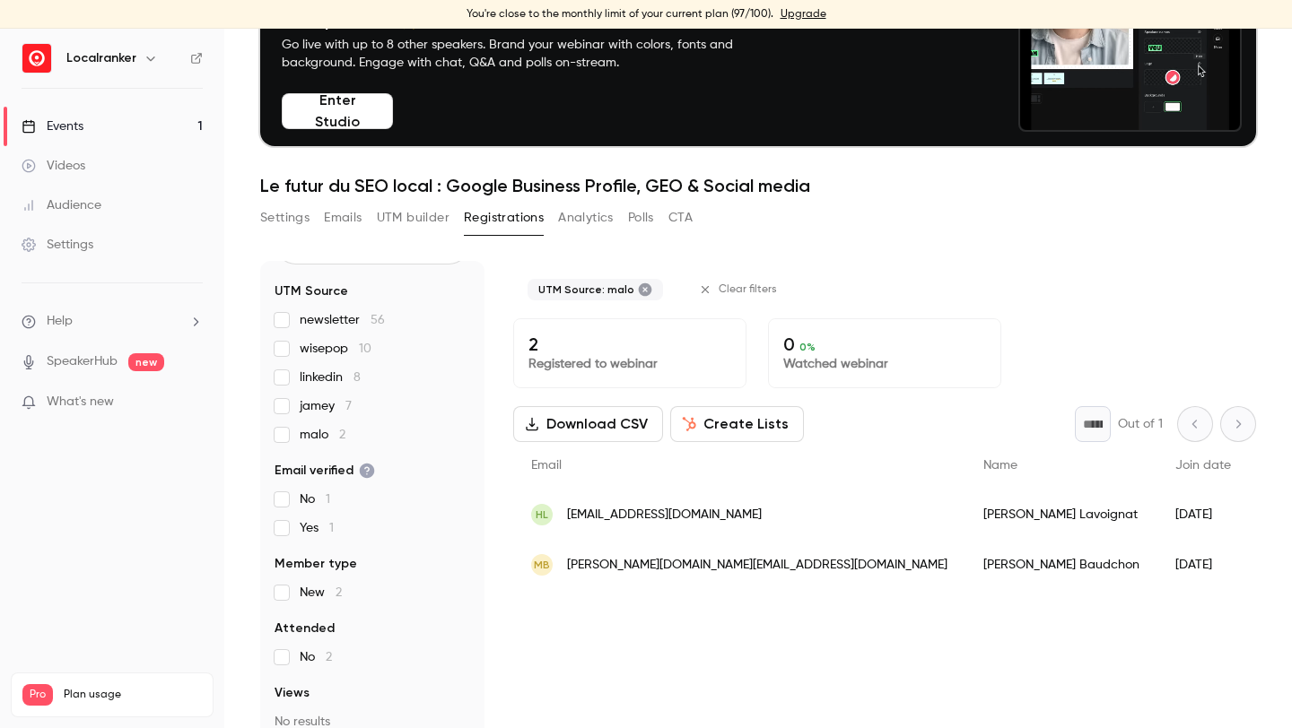
scroll to position [93, 0]
click at [335, 403] on span "jamey 7" at bounding box center [326, 406] width 52 height 18
